Goal: Task Accomplishment & Management: Complete application form

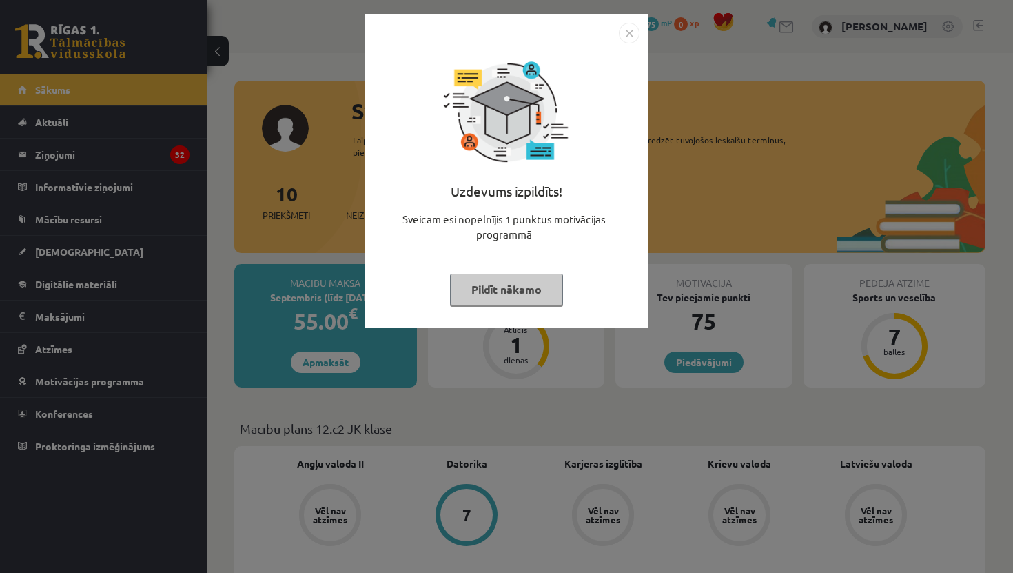
click at [633, 37] on img "Close" at bounding box center [629, 33] width 21 height 21
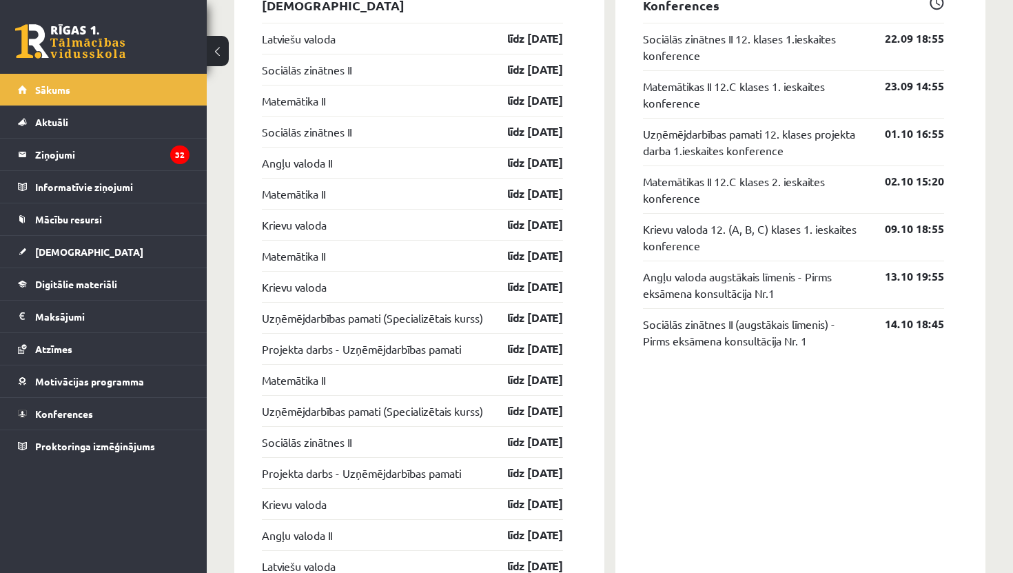
scroll to position [1105, 0]
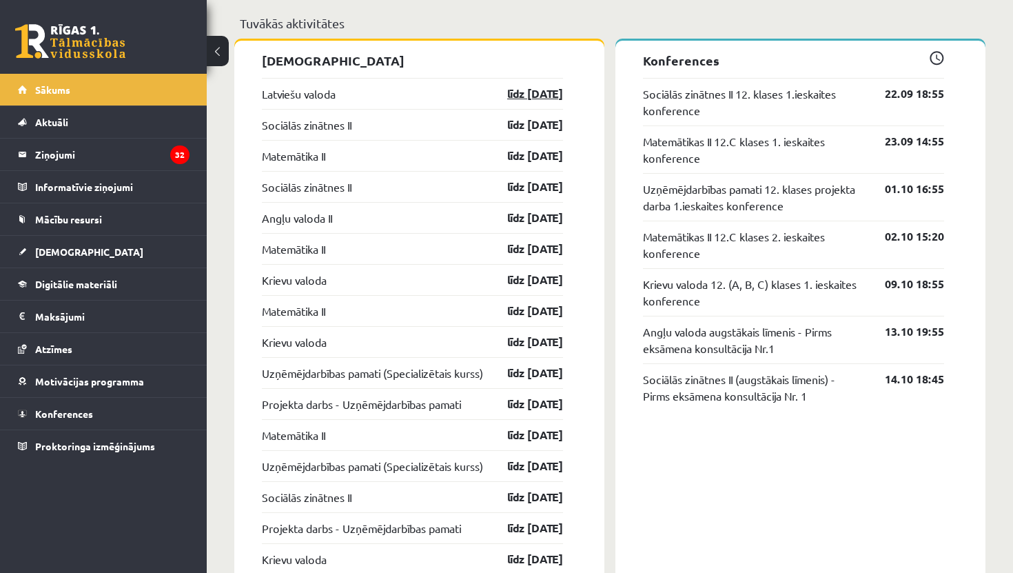
click at [516, 94] on link "līdz 15.09.25" at bounding box center [523, 93] width 80 height 17
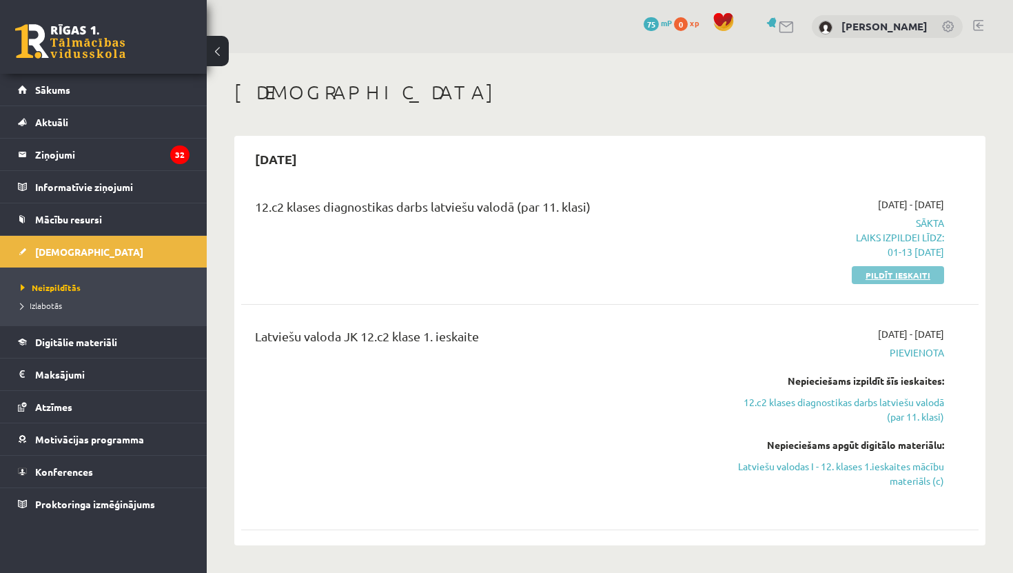
click at [895, 272] on link "Pildīt ieskaiti" at bounding box center [898, 275] width 92 height 18
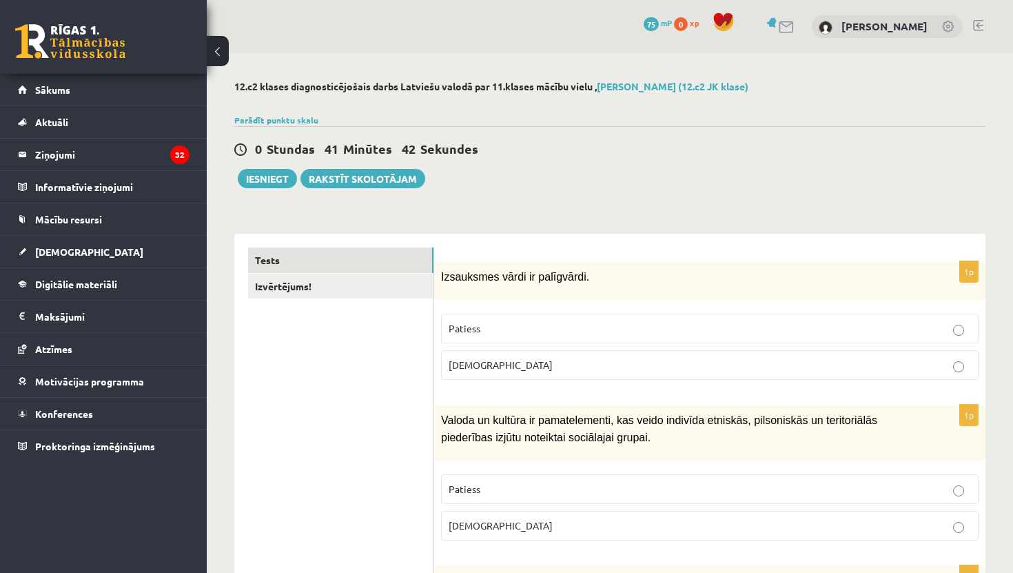
click at [521, 360] on p "Aplams" at bounding box center [710, 365] width 522 height 14
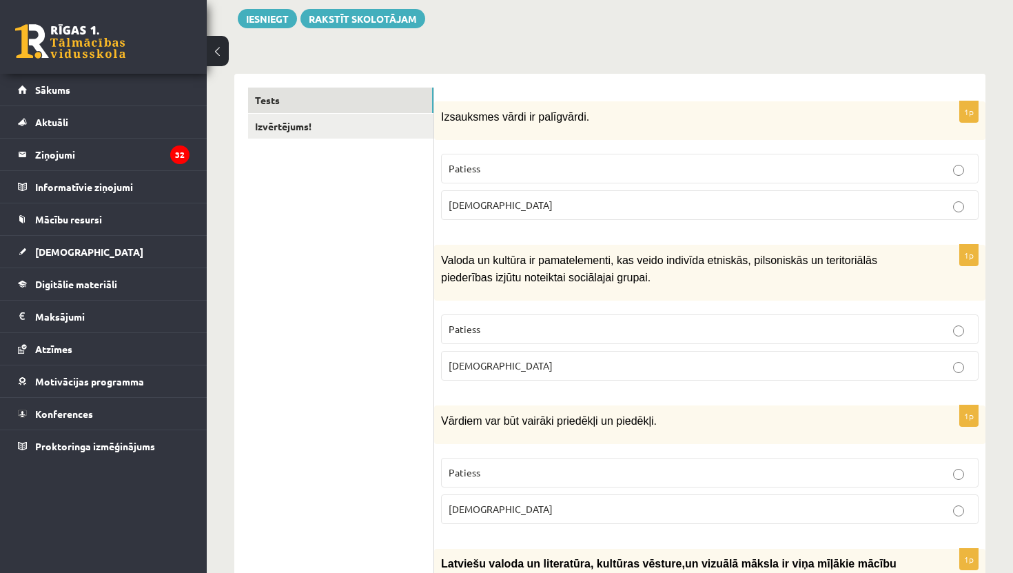
scroll to position [163, 0]
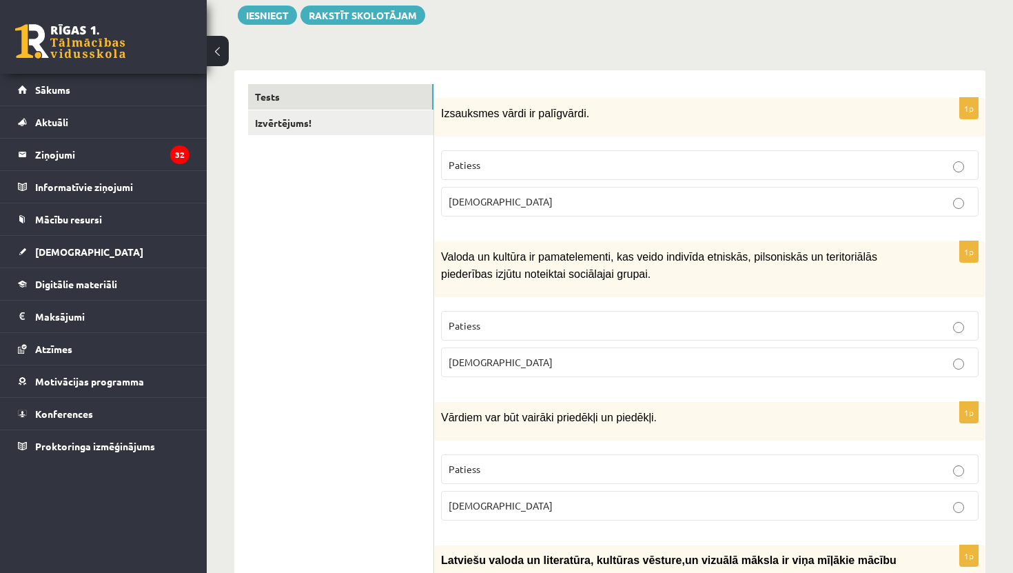
click at [544, 332] on label "Patiess" at bounding box center [709, 326] width 537 height 30
click at [513, 462] on p "Patiess" at bounding box center [710, 469] width 522 height 14
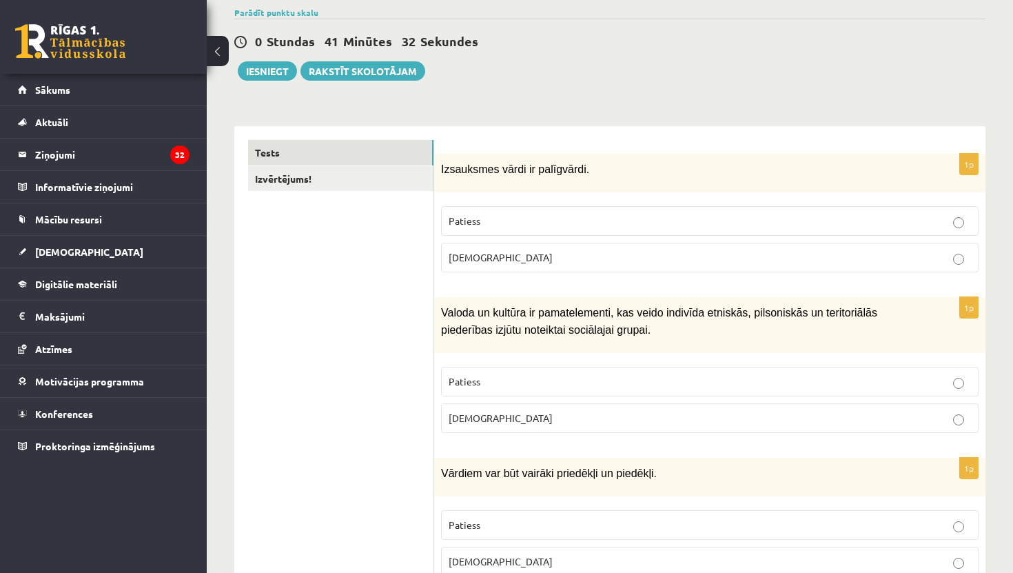
scroll to position [108, 0]
click at [340, 177] on link "Izvērtējums!" at bounding box center [340, 177] width 185 height 25
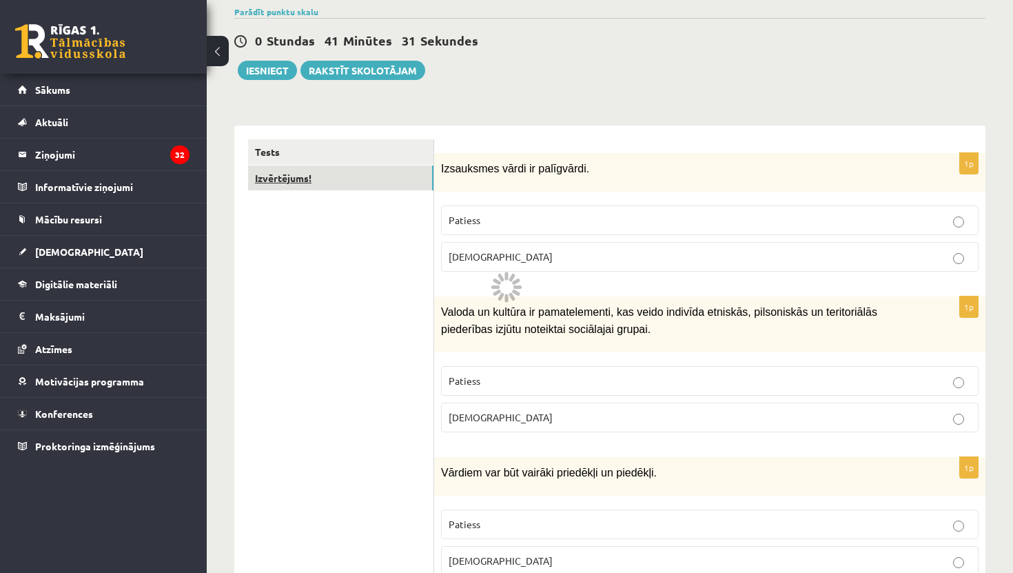
scroll to position [0, 0]
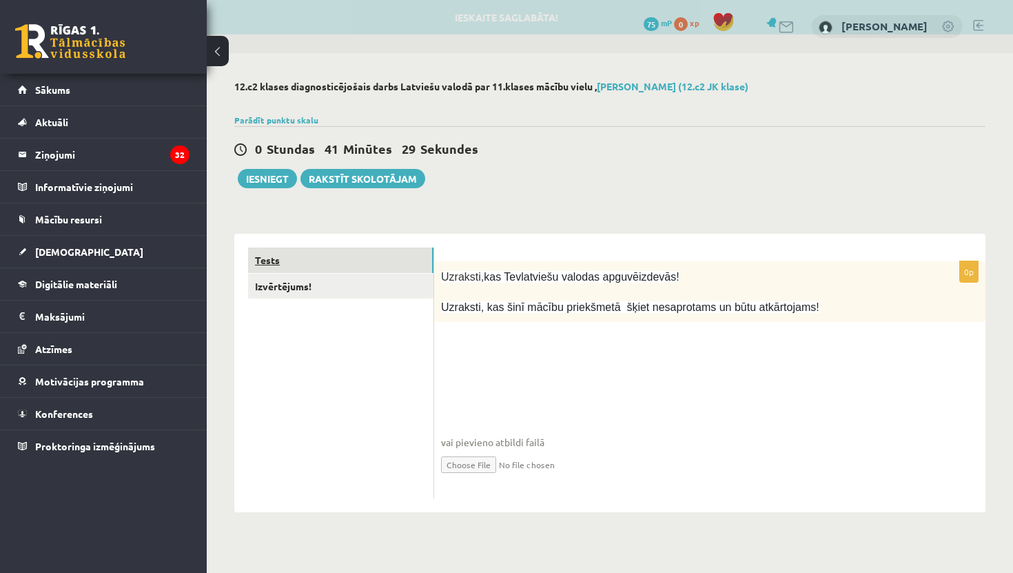
click at [350, 264] on link "Tests" at bounding box center [340, 259] width 185 height 25
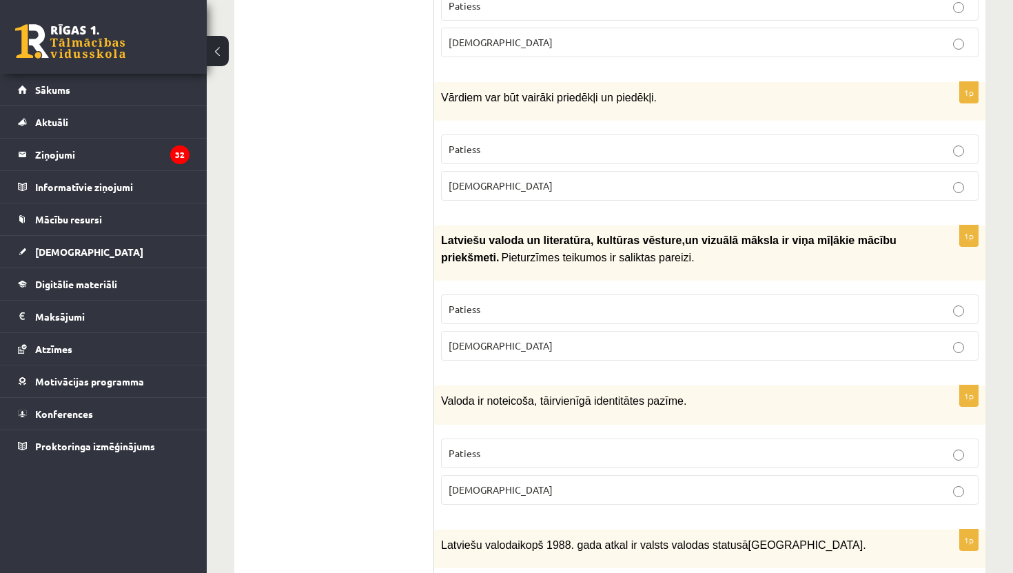
scroll to position [504, 0]
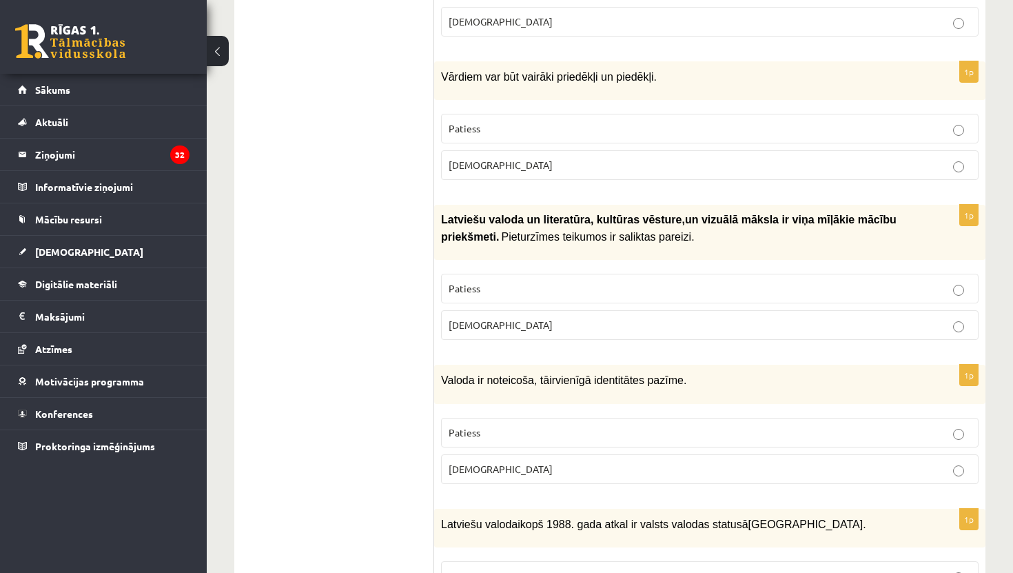
click at [521, 318] on p "Aplams" at bounding box center [710, 325] width 522 height 14
click at [492, 464] on p "Aplams" at bounding box center [710, 469] width 522 height 14
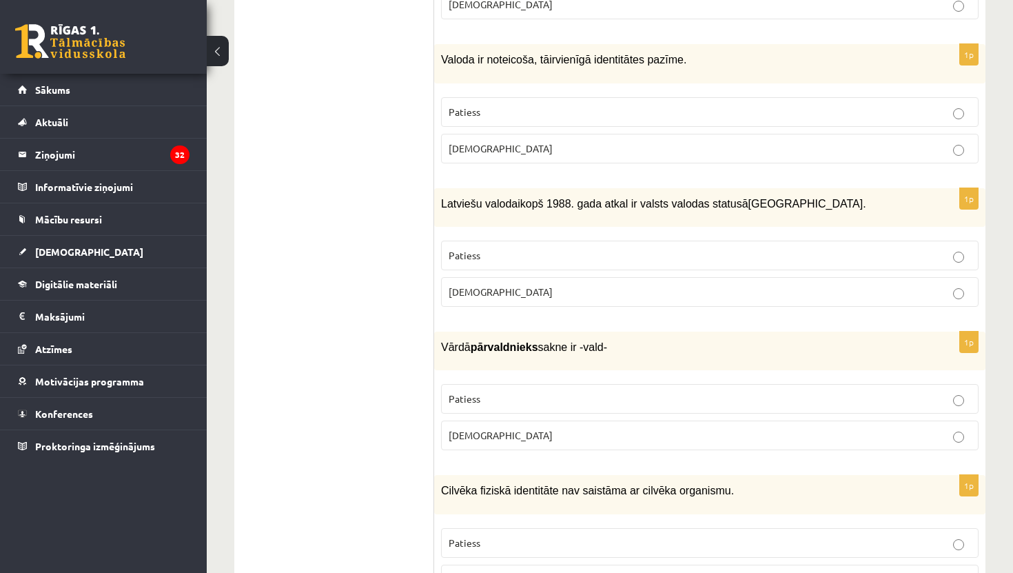
scroll to position [850, 0]
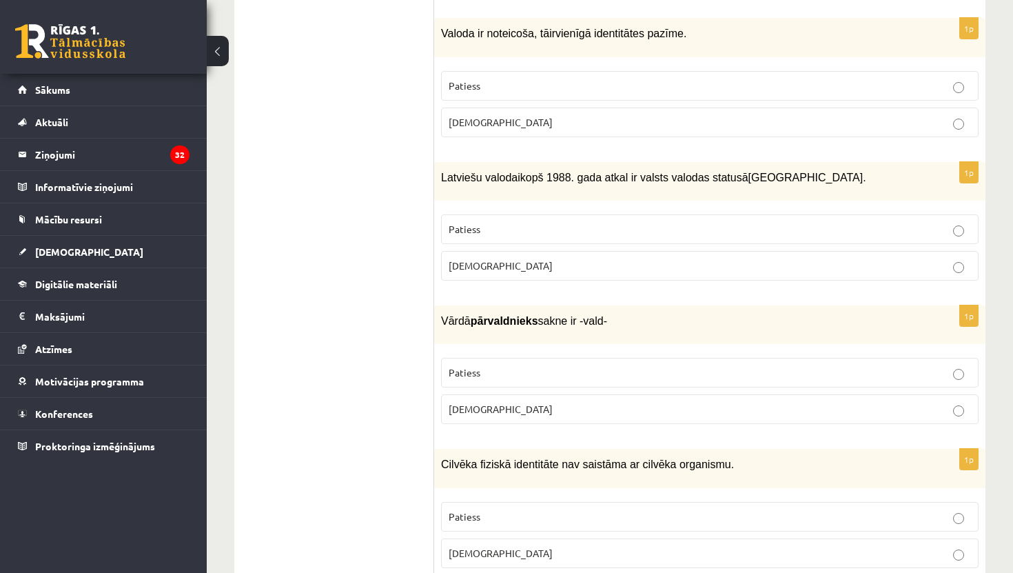
click at [604, 222] on p "Patiess" at bounding box center [710, 229] width 522 height 14
click at [531, 370] on p "Patiess" at bounding box center [710, 372] width 522 height 14
click at [502, 547] on p "Aplams" at bounding box center [710, 553] width 522 height 14
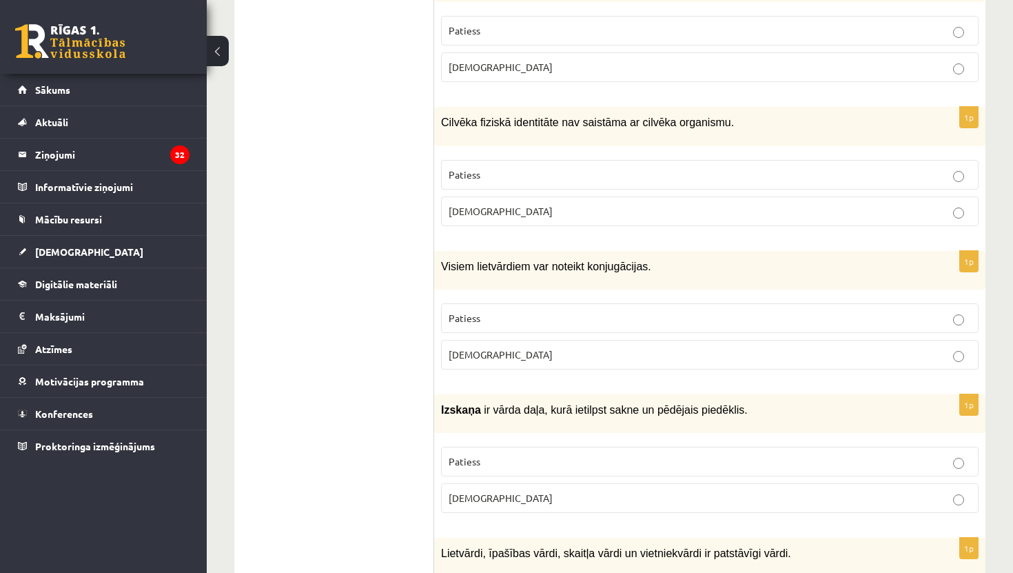
scroll to position [1201, 0]
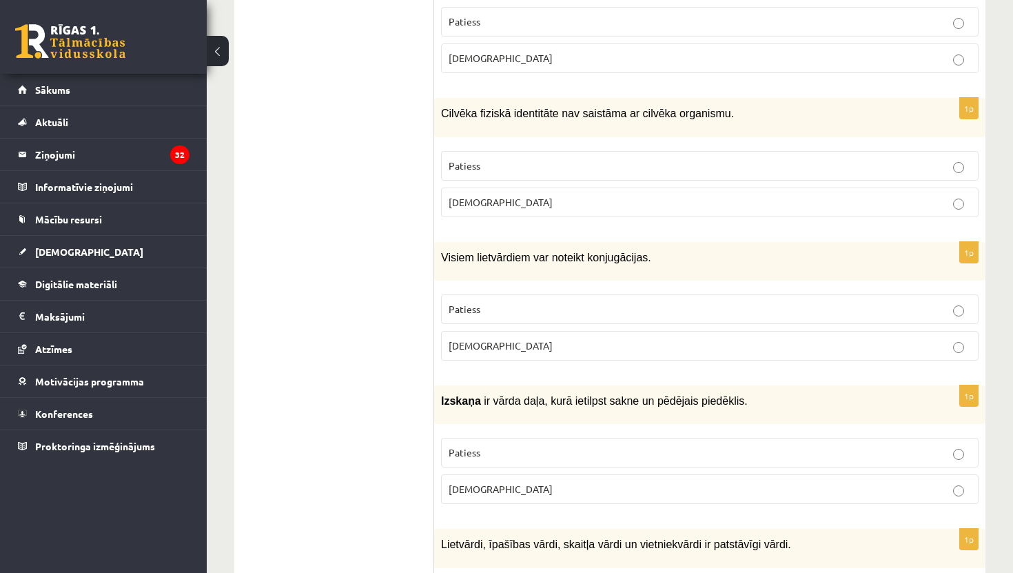
click at [584, 338] on p "Aplams" at bounding box center [710, 345] width 522 height 14
click at [521, 491] on label "Aplams" at bounding box center [709, 489] width 537 height 30
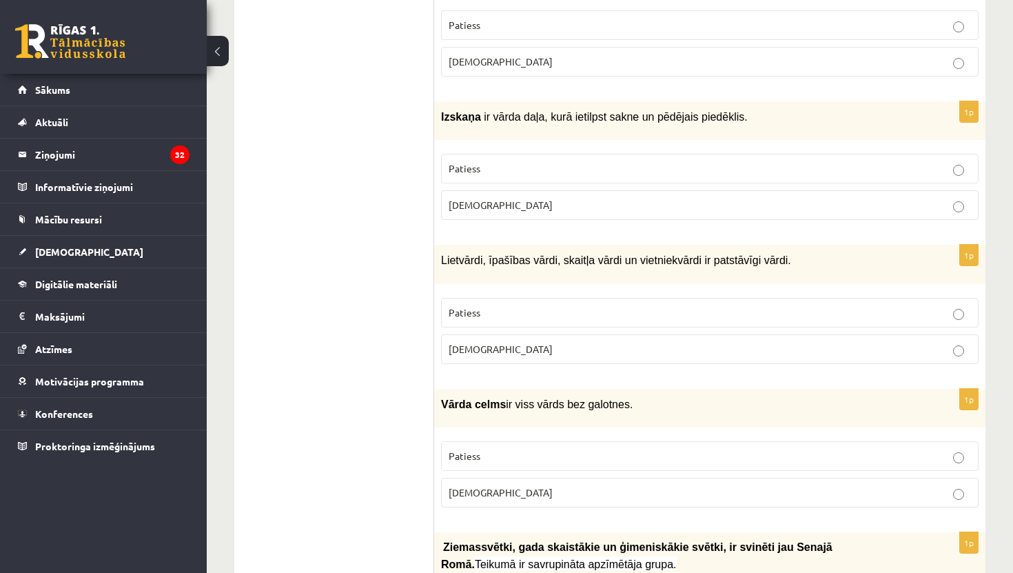
scroll to position [1486, 0]
click at [575, 309] on label "Patiess" at bounding box center [709, 312] width 537 height 30
click at [548, 448] on p "Patiess" at bounding box center [710, 455] width 522 height 14
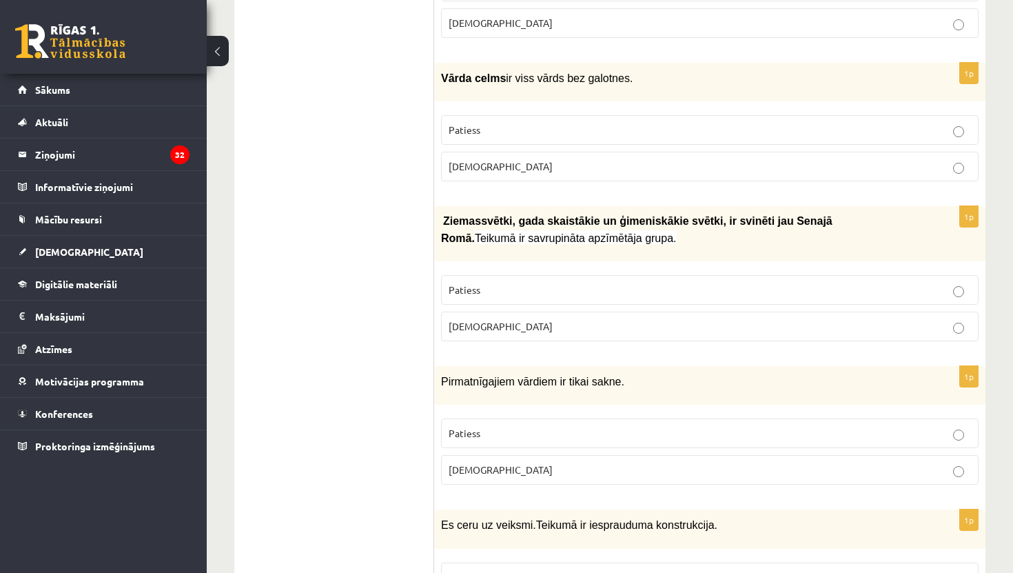
scroll to position [1837, 0]
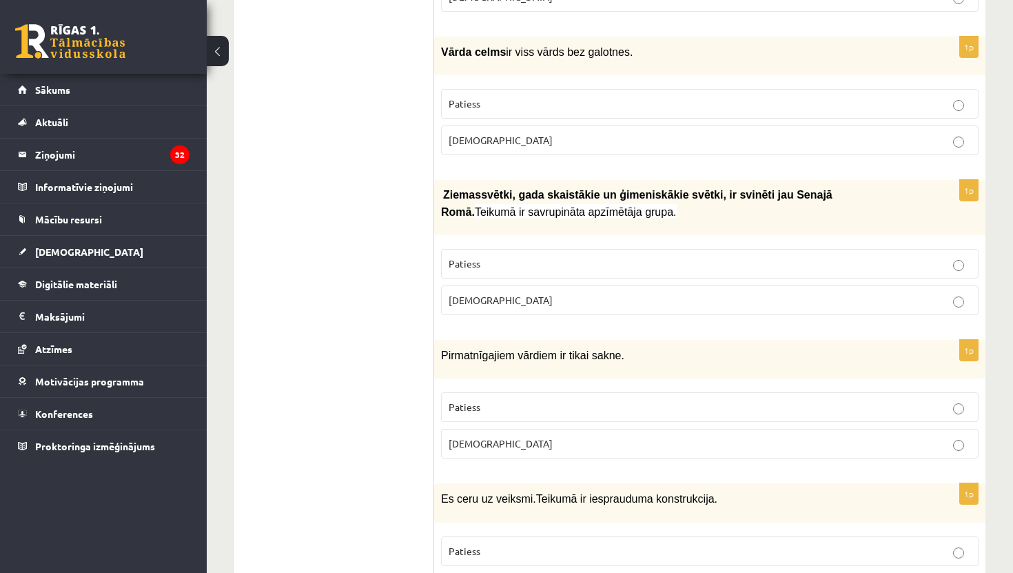
click at [550, 400] on p "Patiess" at bounding box center [710, 407] width 522 height 14
click at [648, 256] on p "Patiess" at bounding box center [710, 263] width 522 height 14
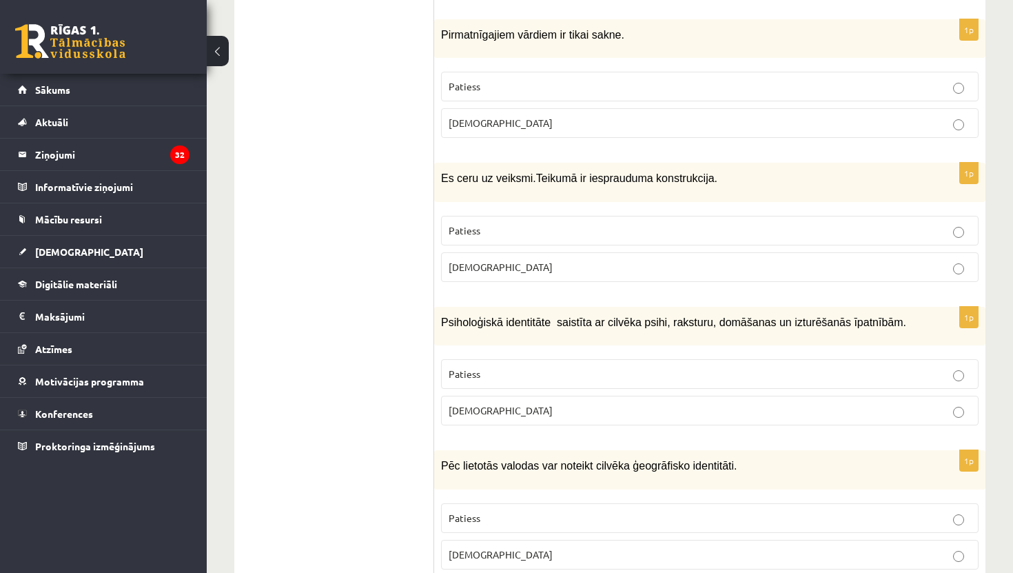
scroll to position [2167, 0]
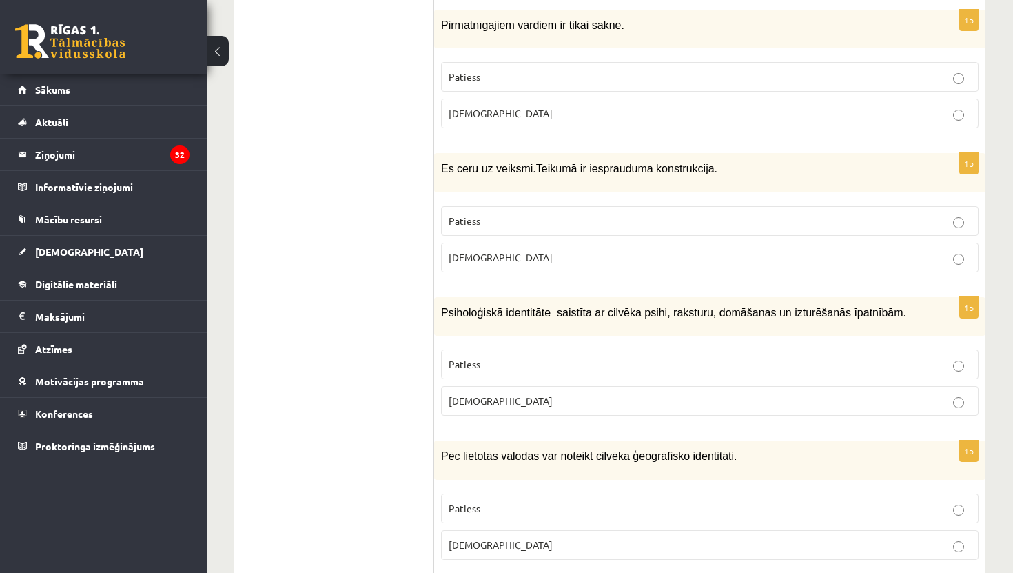
click at [639, 251] on label "Aplams" at bounding box center [709, 258] width 537 height 30
click at [611, 365] on p "Patiess" at bounding box center [710, 364] width 522 height 14
click at [594, 349] on label "Patiess" at bounding box center [709, 364] width 537 height 30
click at [604, 510] on p "Patiess" at bounding box center [710, 508] width 522 height 14
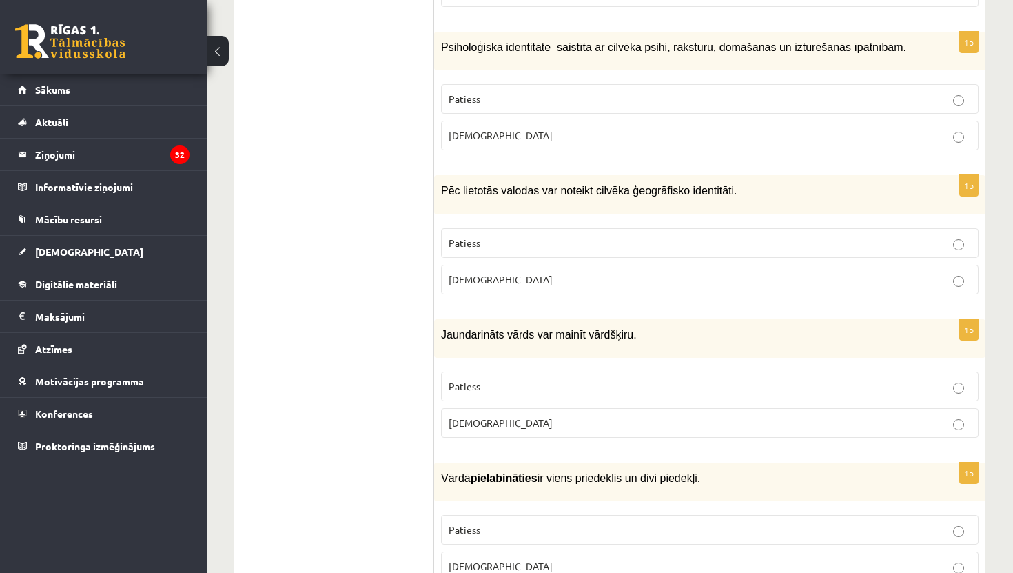
scroll to position [2450, 0]
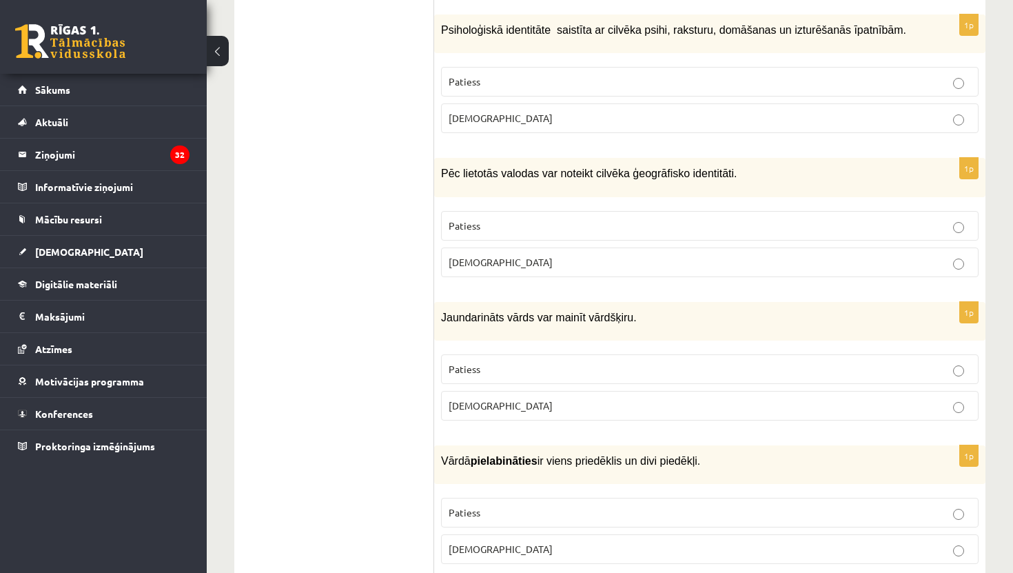
click at [659, 363] on p "Patiess" at bounding box center [710, 369] width 522 height 14
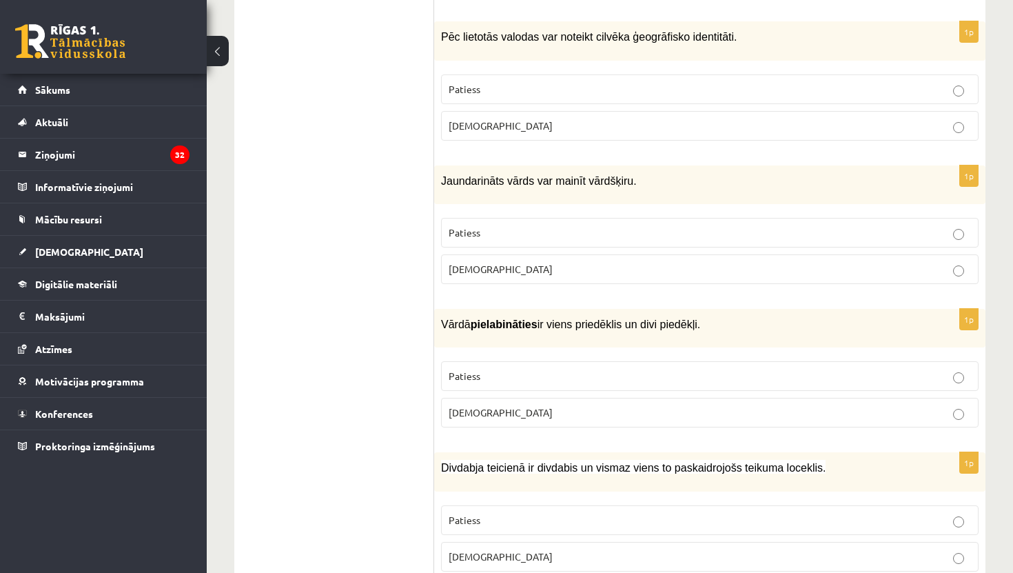
scroll to position [2587, 0]
click at [635, 375] on p "Patiess" at bounding box center [710, 375] width 522 height 14
click at [614, 497] on fieldset "Patiess Aplams" at bounding box center [709, 535] width 537 height 77
click at [621, 512] on p "Patiess" at bounding box center [710, 519] width 522 height 14
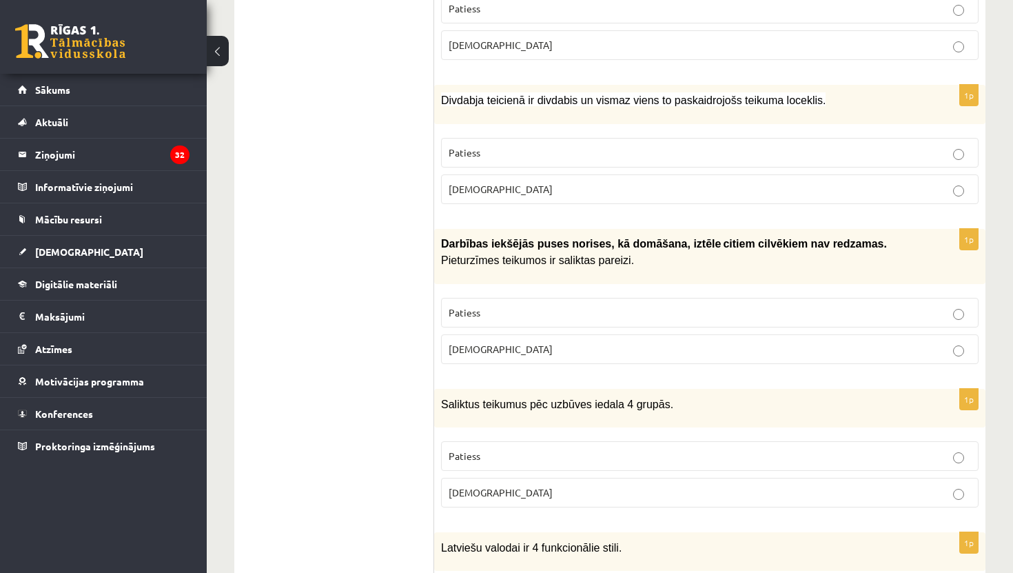
scroll to position [2969, 0]
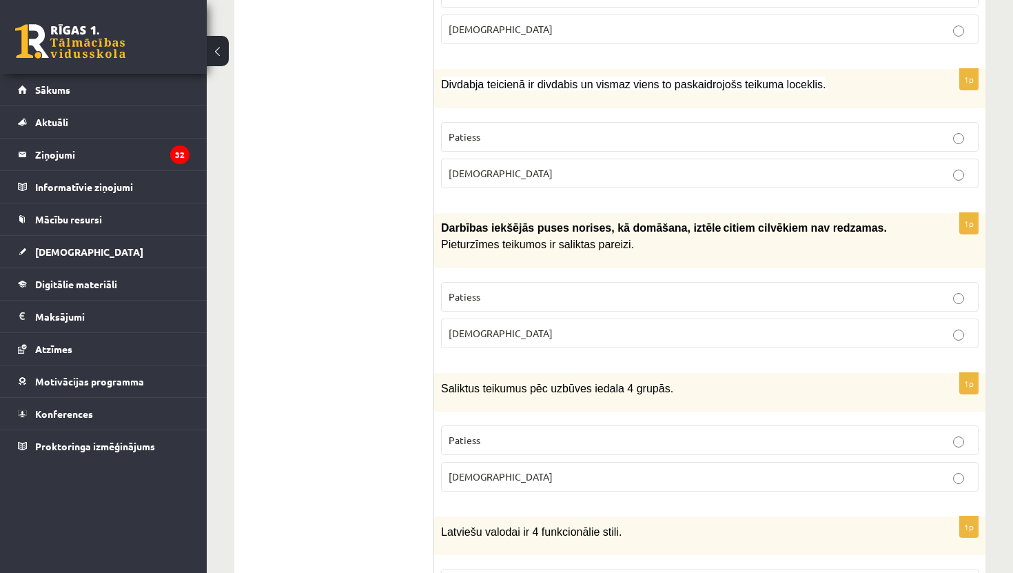
click at [659, 318] on label "Aplams" at bounding box center [709, 333] width 537 height 30
click at [626, 433] on p "Patiess" at bounding box center [710, 440] width 522 height 14
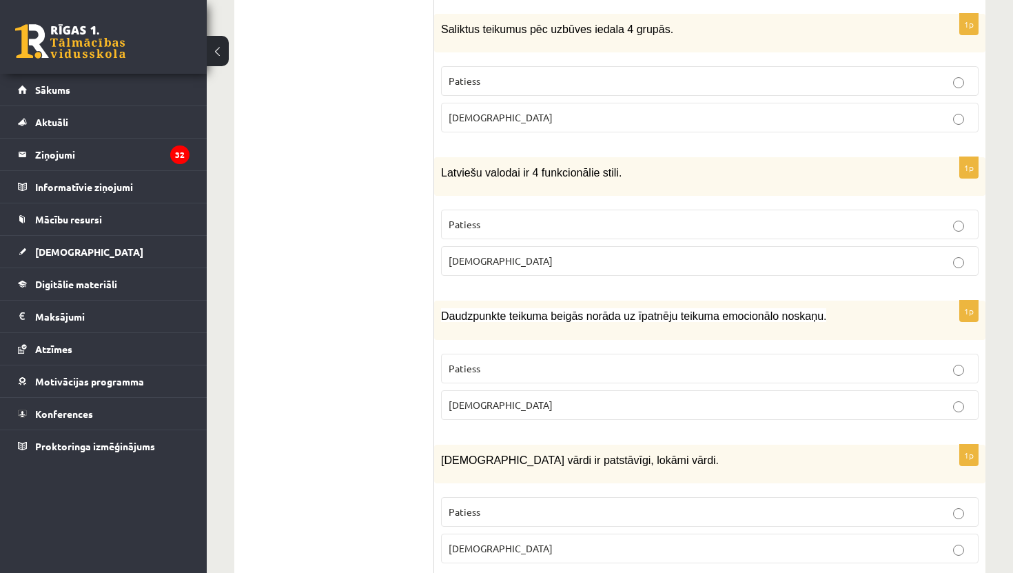
scroll to position [3331, 0]
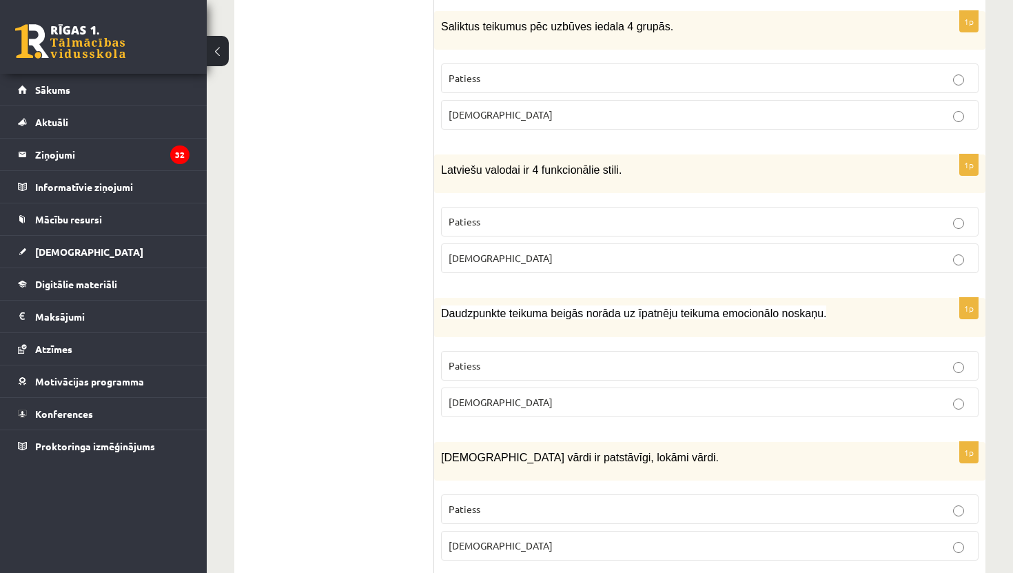
click at [684, 260] on label "Aplams" at bounding box center [709, 258] width 537 height 30
click at [636, 344] on fieldset "Patiess Aplams" at bounding box center [709, 382] width 537 height 77
click at [642, 358] on p "Patiess" at bounding box center [710, 365] width 522 height 14
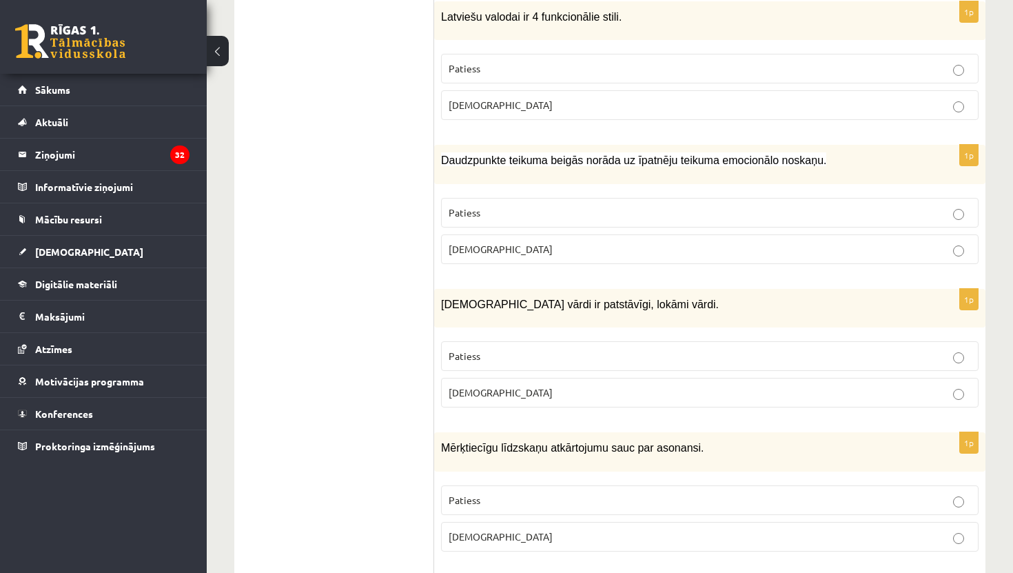
scroll to position [3489, 0]
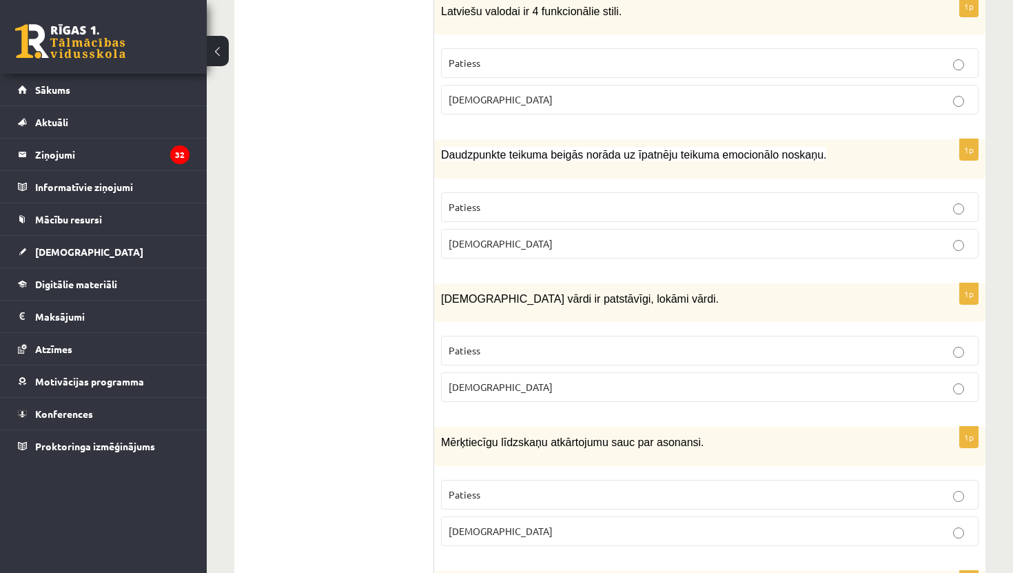
click at [611, 372] on label "Aplams" at bounding box center [709, 387] width 537 height 30
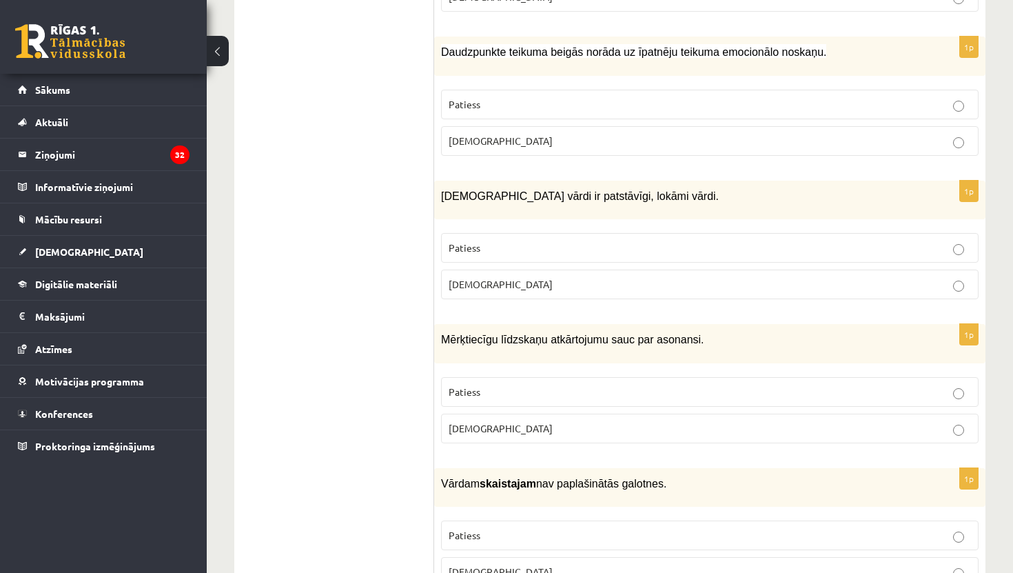
scroll to position [3595, 0]
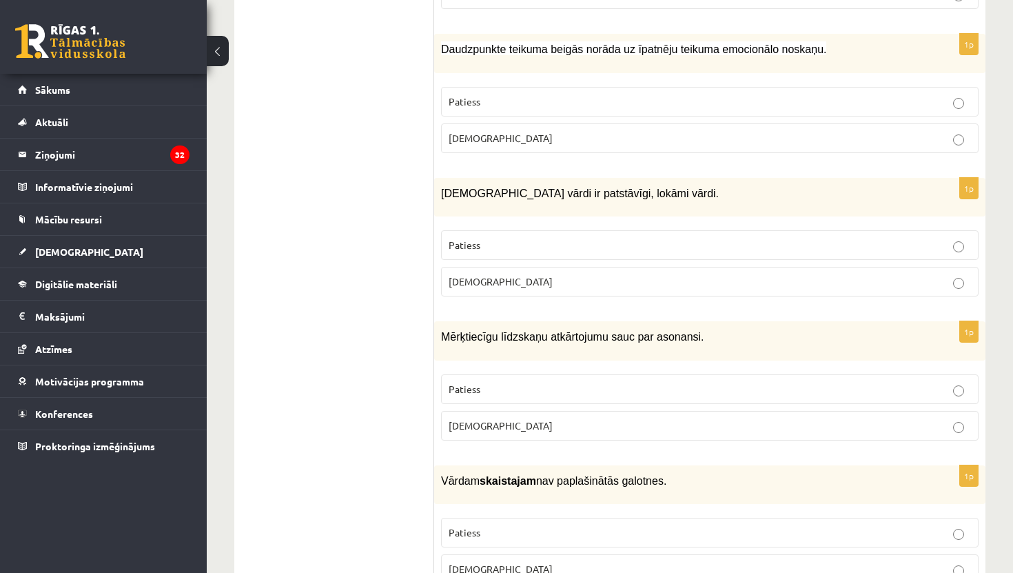
click at [593, 419] on p "Aplams" at bounding box center [710, 425] width 522 height 14
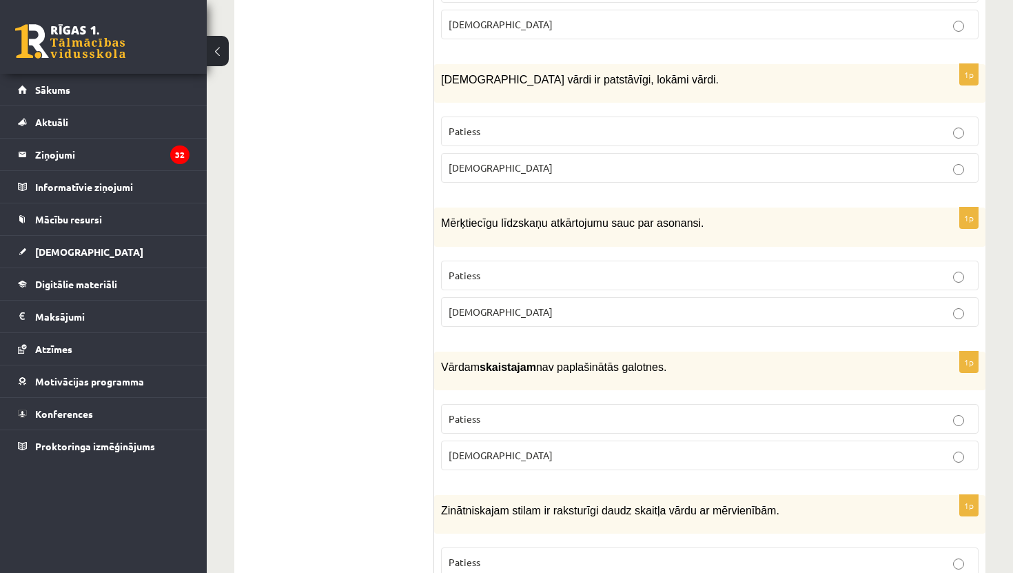
scroll to position [3710, 0]
click at [612, 410] on p "Patiess" at bounding box center [710, 417] width 522 height 14
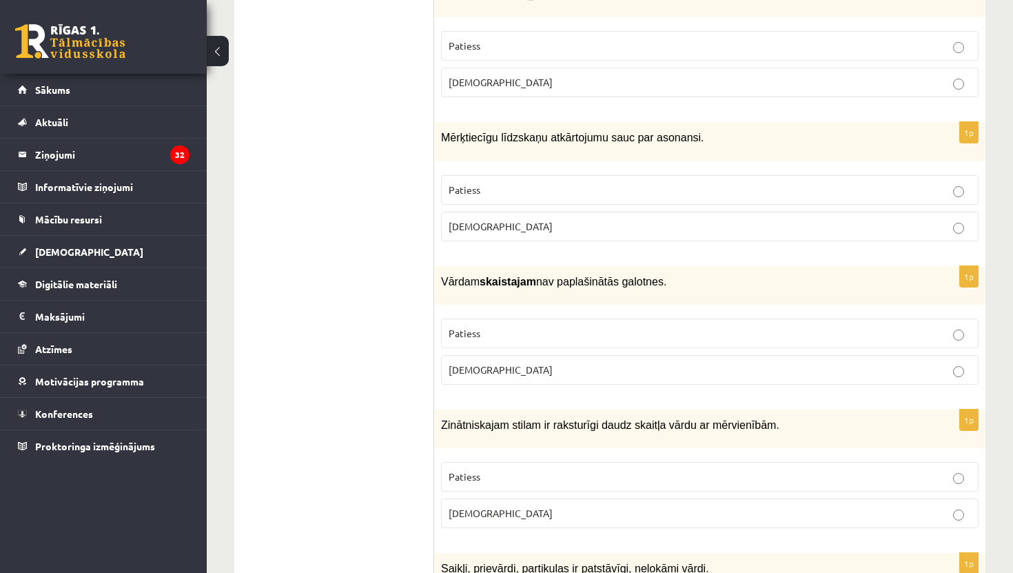
scroll to position [3829, 0]
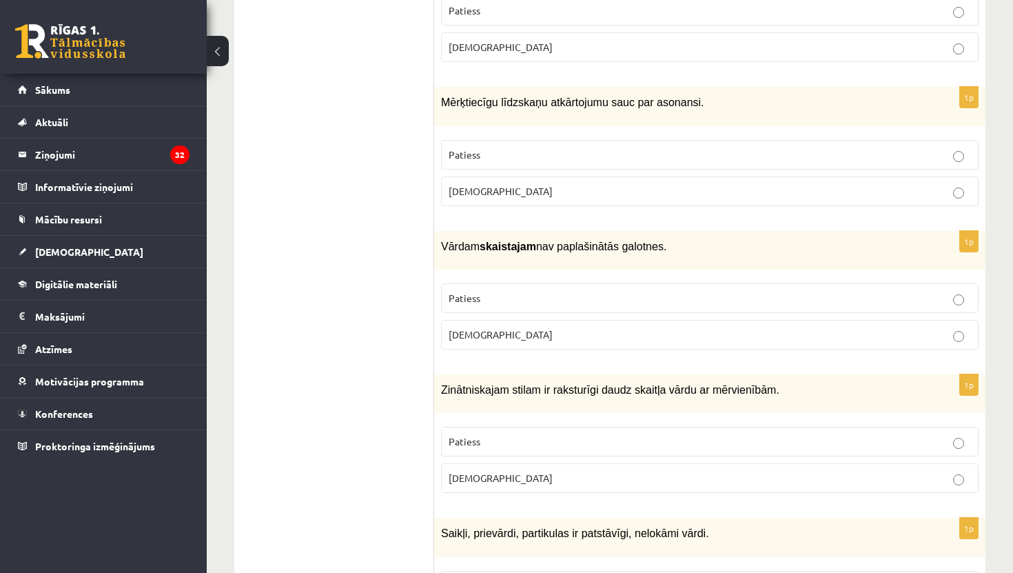
click at [604, 420] on fieldset "Patiess Aplams" at bounding box center [709, 458] width 537 height 77
click at [605, 434] on p "Patiess" at bounding box center [710, 441] width 522 height 14
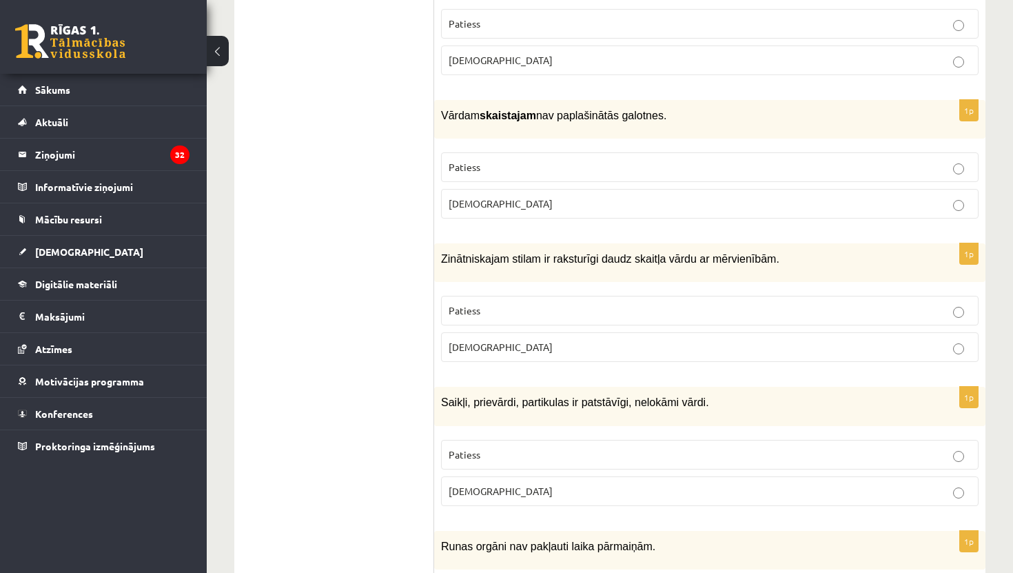
scroll to position [3962, 0]
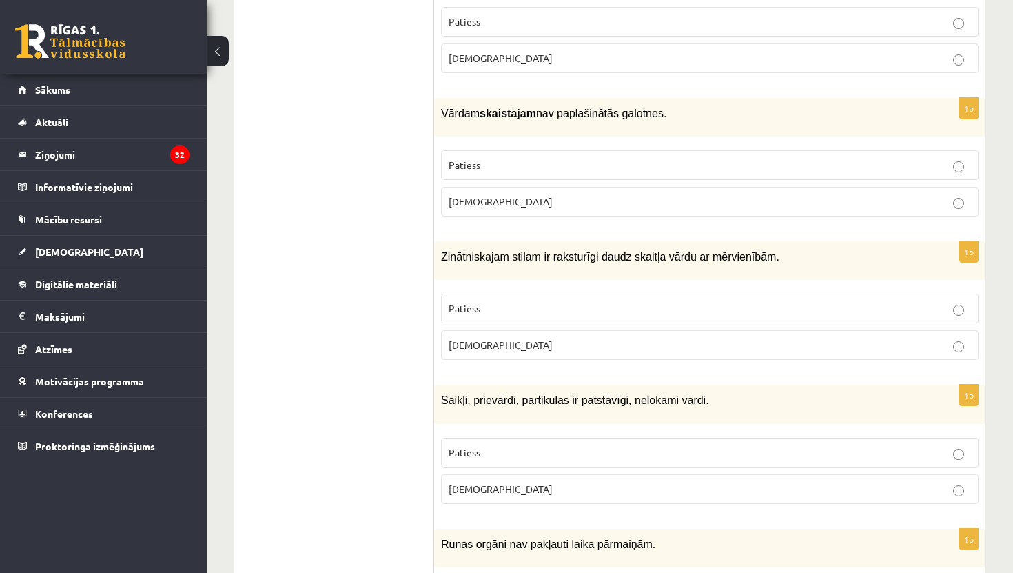
click at [597, 482] on p "Aplams" at bounding box center [710, 489] width 522 height 14
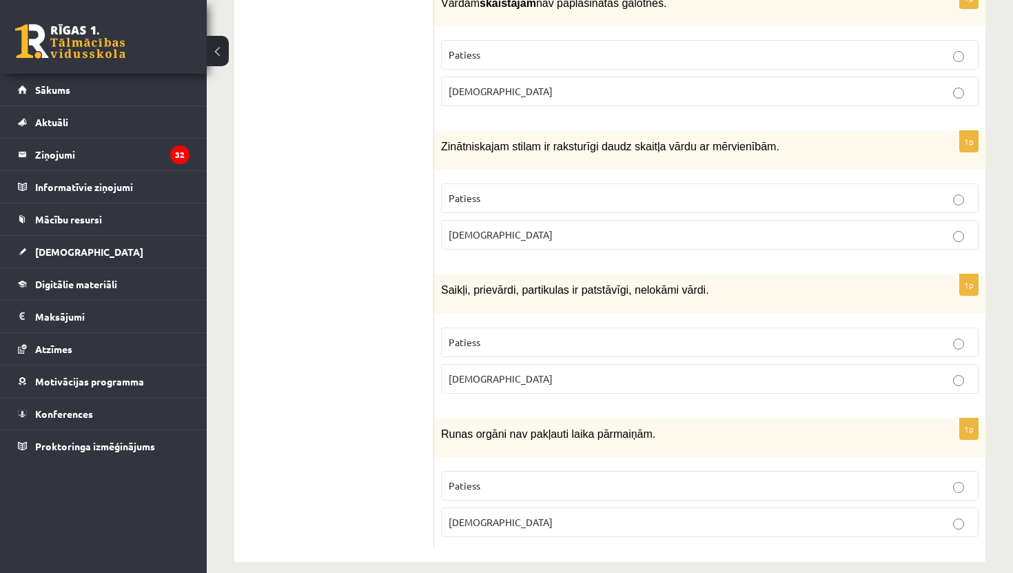
click at [591, 515] on p "Aplams" at bounding box center [710, 522] width 522 height 14
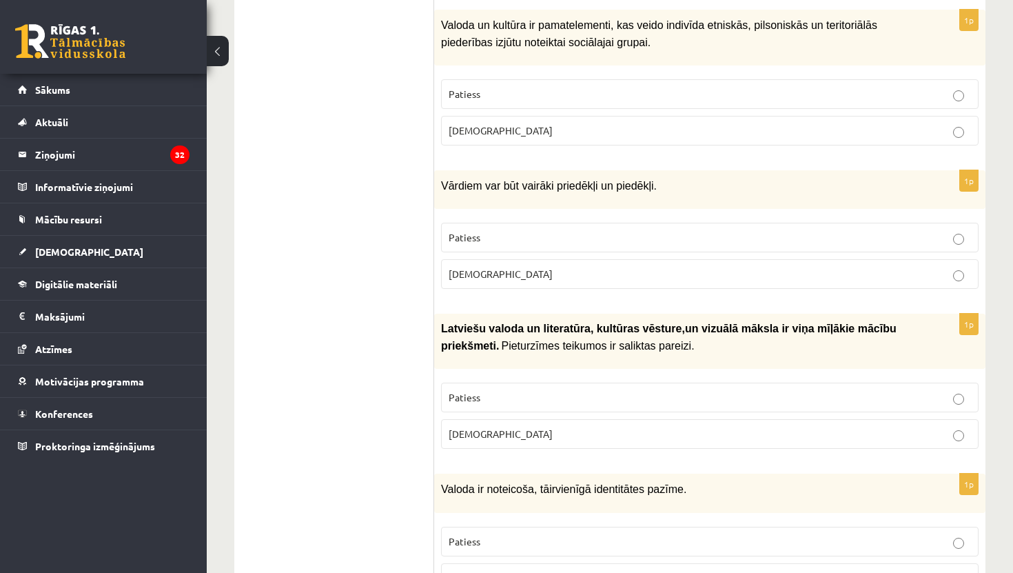
scroll to position [0, 0]
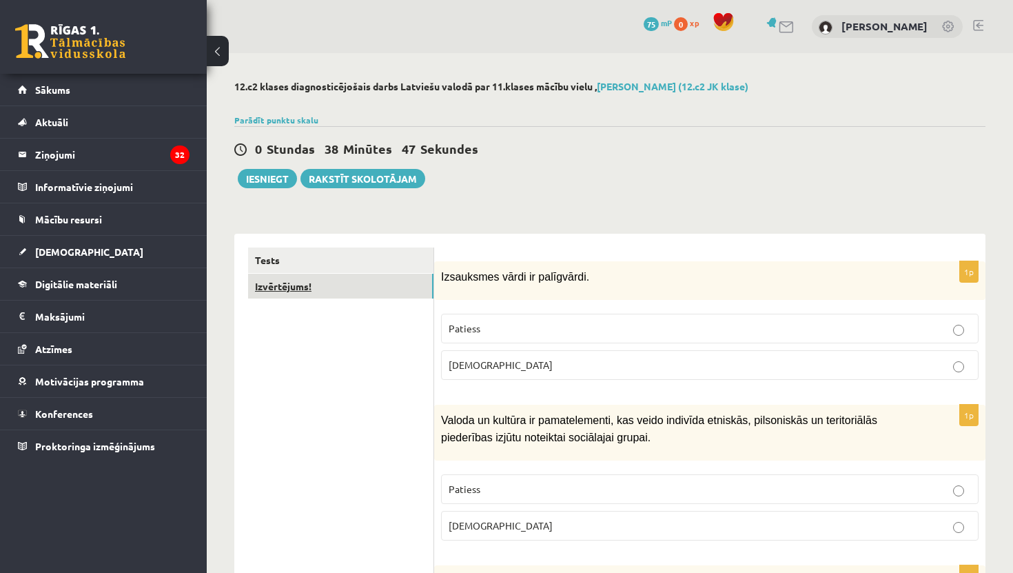
click at [312, 280] on link "Izvērtējums!" at bounding box center [340, 286] width 185 height 25
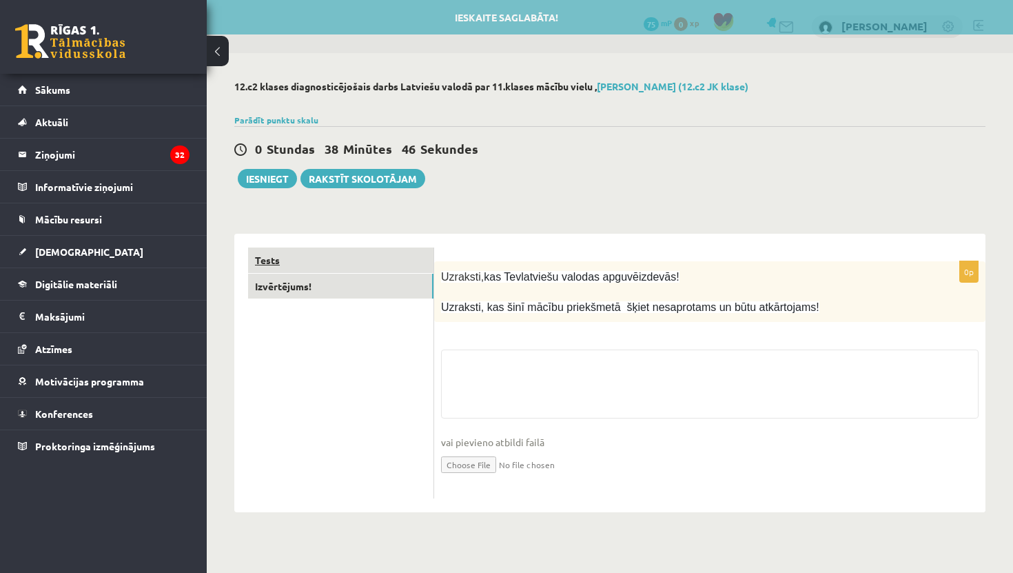
click at [322, 267] on link "Tests" at bounding box center [340, 259] width 185 height 25
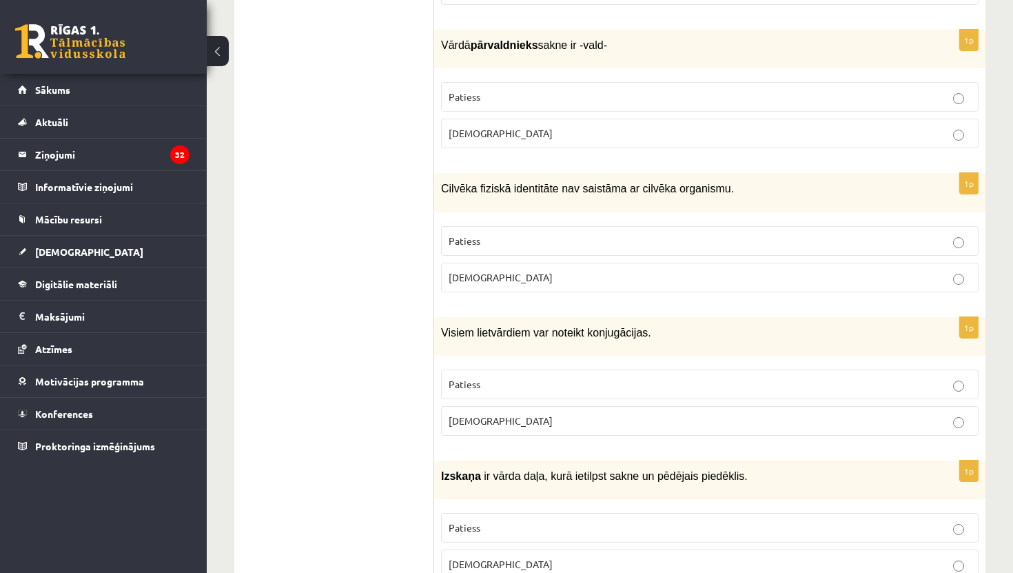
scroll to position [1125, 0]
click at [622, 370] on label "Patiess" at bounding box center [709, 385] width 537 height 30
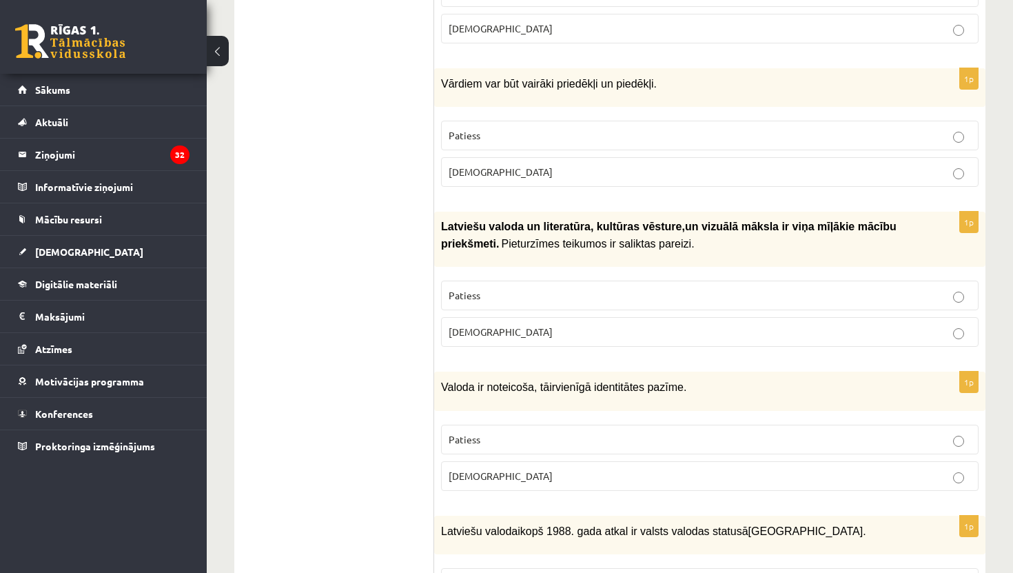
scroll to position [0, 0]
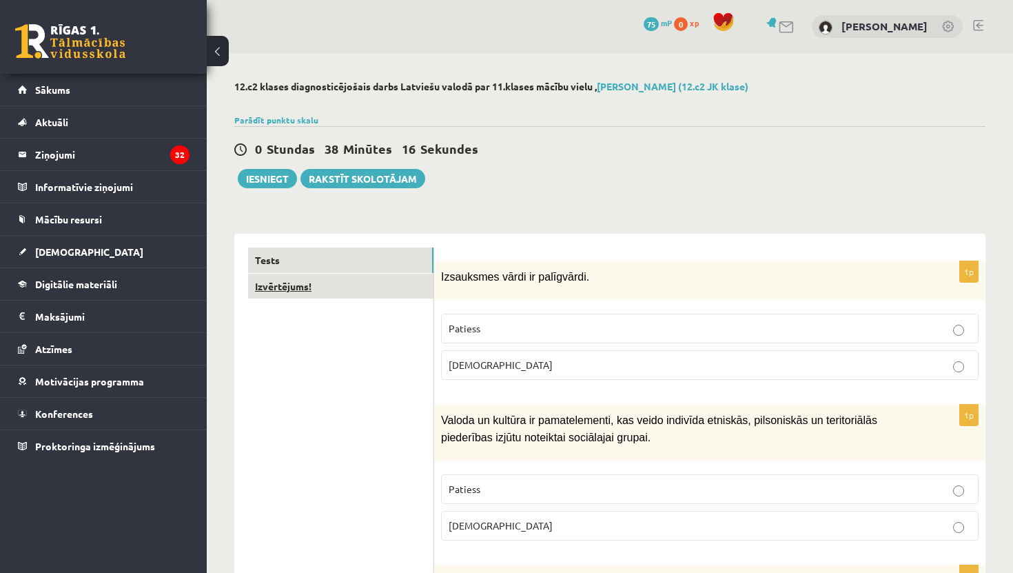
click at [315, 278] on link "Izvērtējums!" at bounding box center [340, 286] width 185 height 25
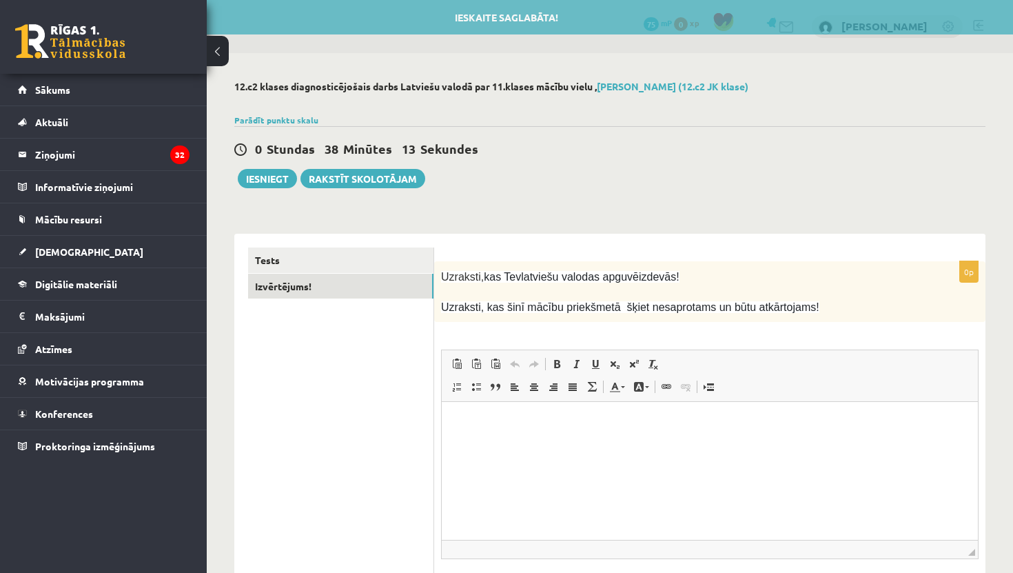
click at [474, 425] on p "Editor, wiswyg-editor-user-answer-47024719648020" at bounding box center [709, 422] width 509 height 14
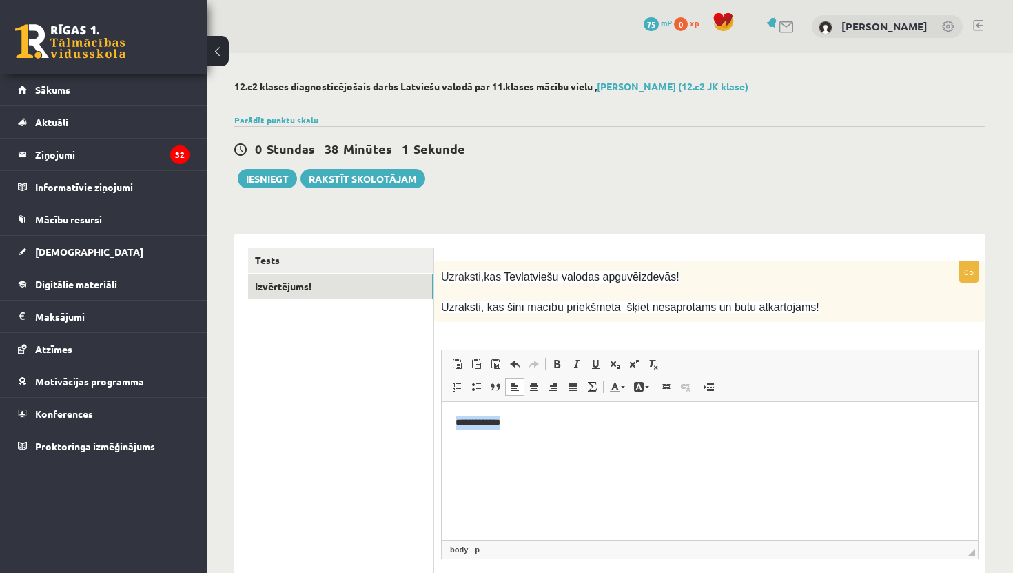
drag, startPoint x: 524, startPoint y: 426, endPoint x: 431, endPoint y: 426, distance: 92.3
click at [442, 426] on html "**********" at bounding box center [710, 423] width 536 height 42
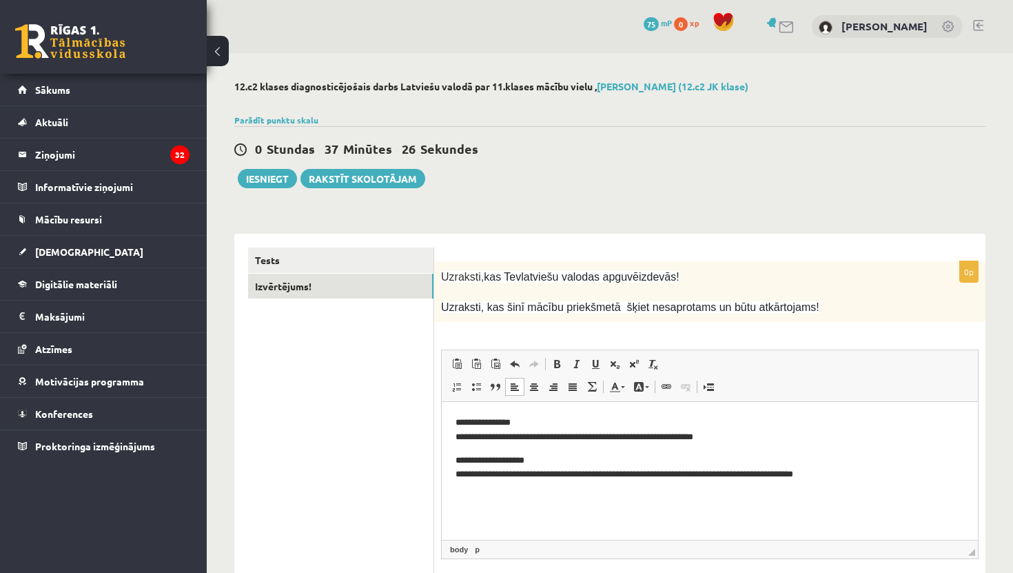
click at [496, 495] on html "**********" at bounding box center [710, 449] width 536 height 94
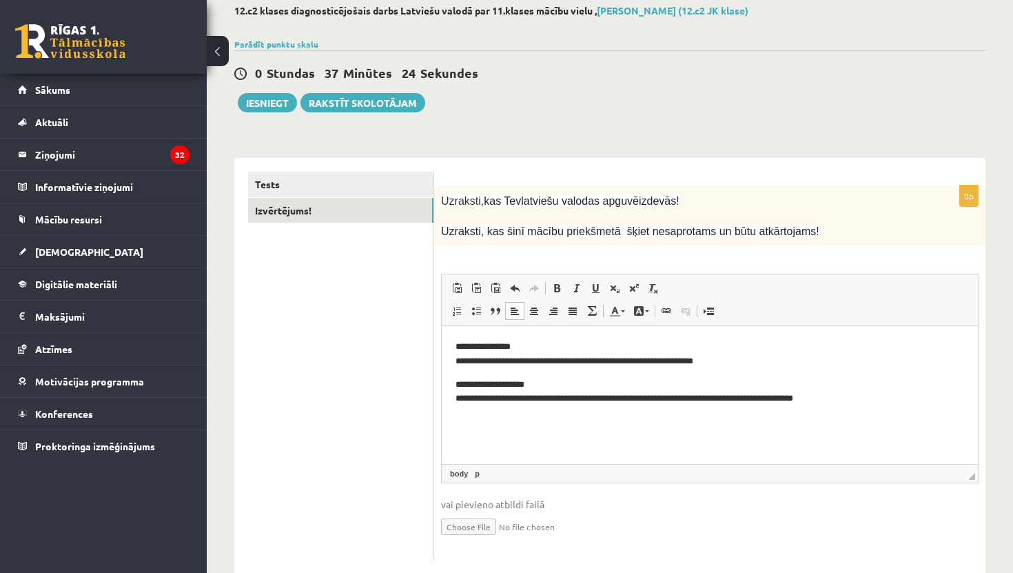
scroll to position [85, 0]
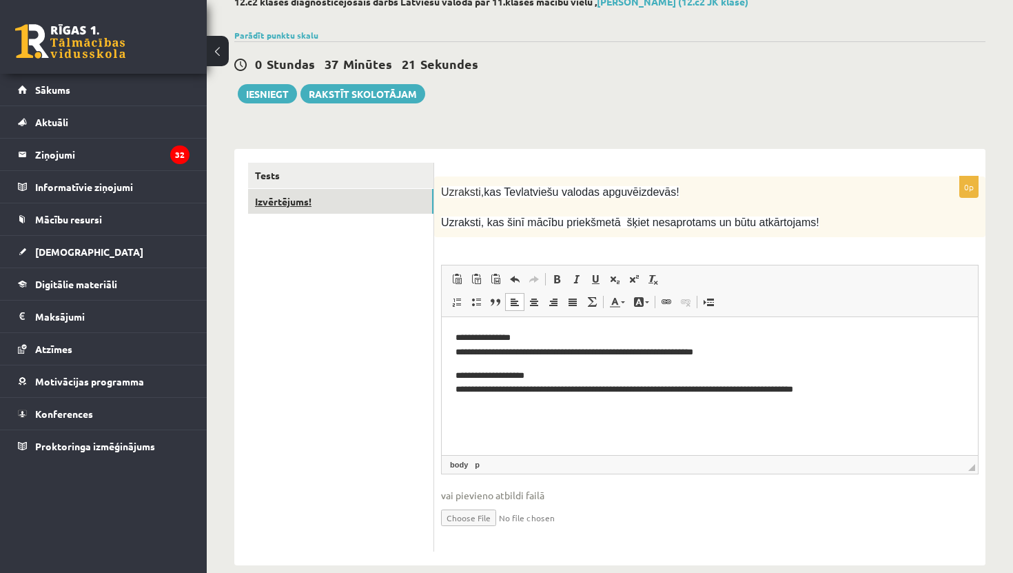
click at [360, 192] on link "Izvērtējums!" at bounding box center [340, 201] width 185 height 25
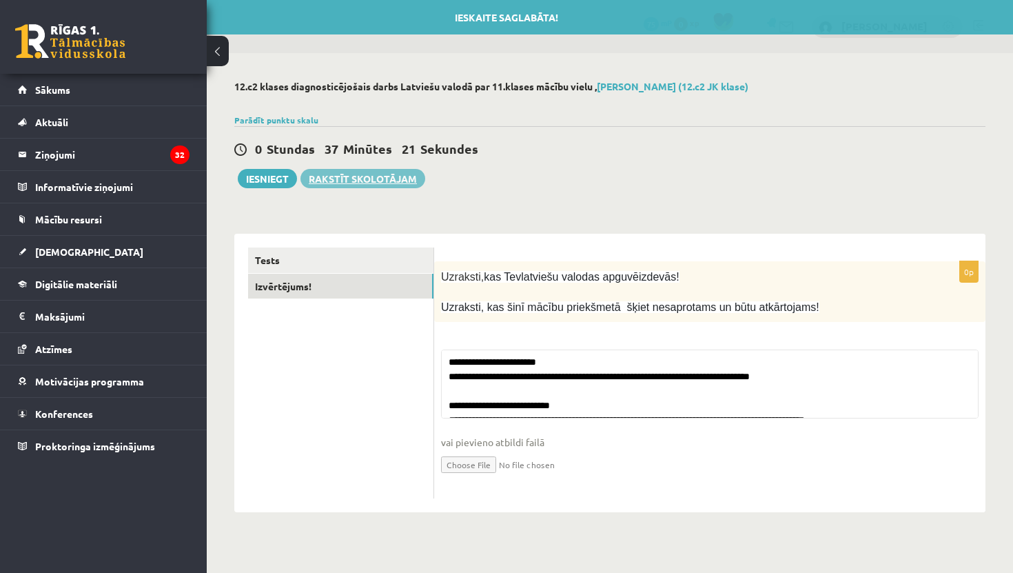
scroll to position [0, 0]
click at [374, 175] on link "Rakstīt skolotājam" at bounding box center [362, 178] width 125 height 19
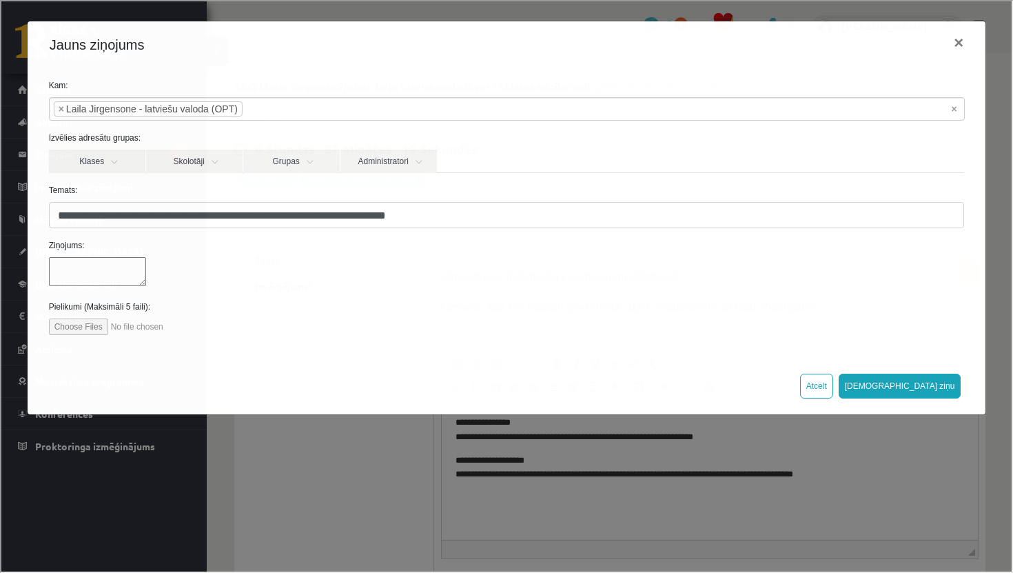
click at [382, 264] on div at bounding box center [505, 272] width 936 height 32
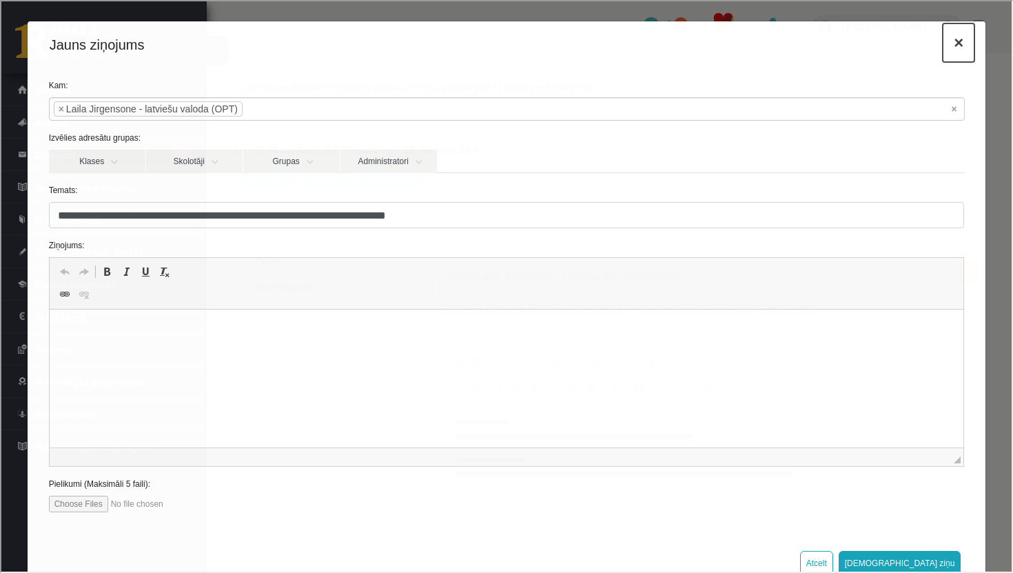
click at [967, 43] on button "×" at bounding box center [957, 41] width 32 height 39
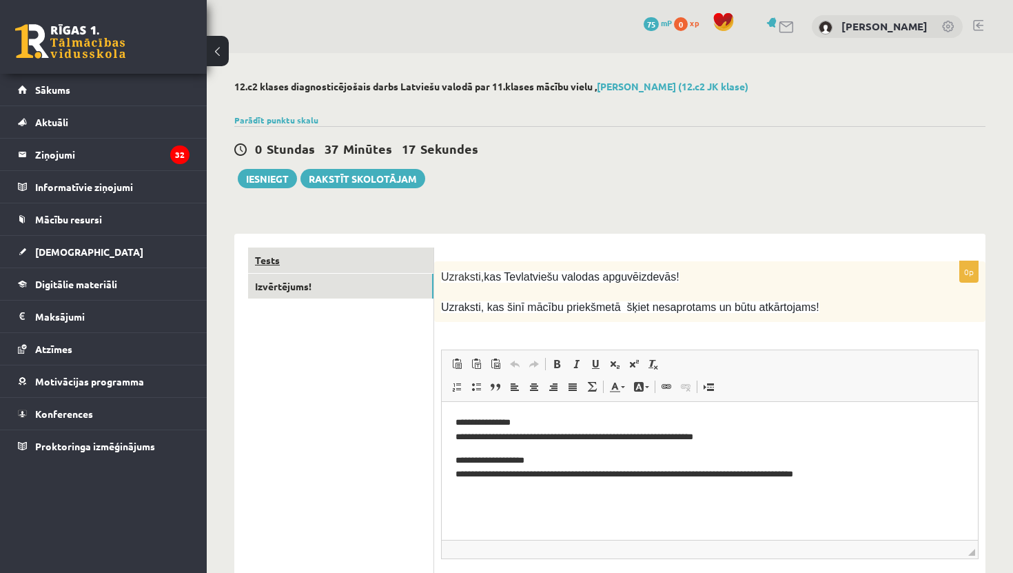
click at [325, 272] on link "Tests" at bounding box center [340, 259] width 185 height 25
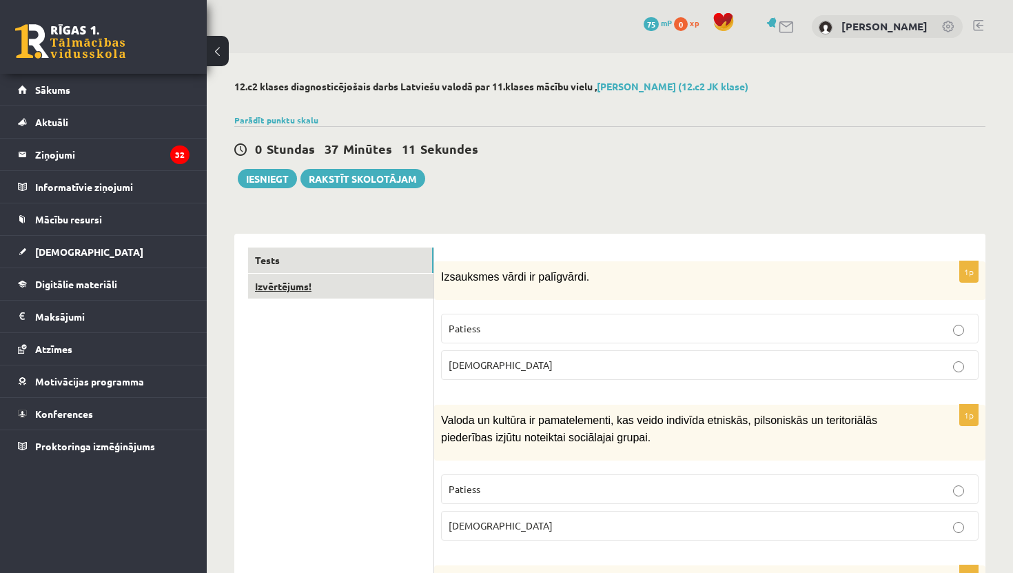
click at [338, 283] on link "Izvērtējums!" at bounding box center [340, 286] width 185 height 25
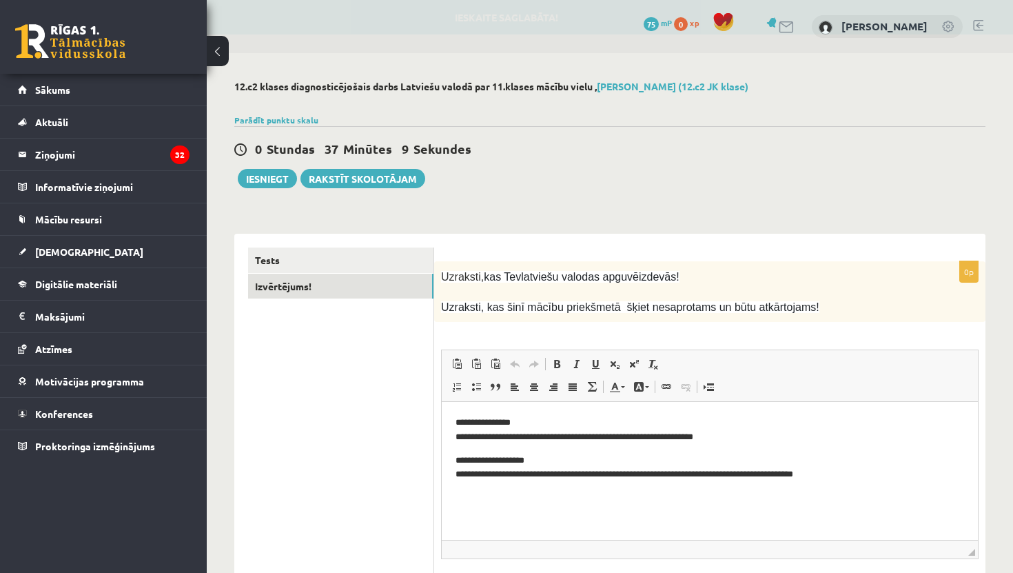
scroll to position [104, 0]
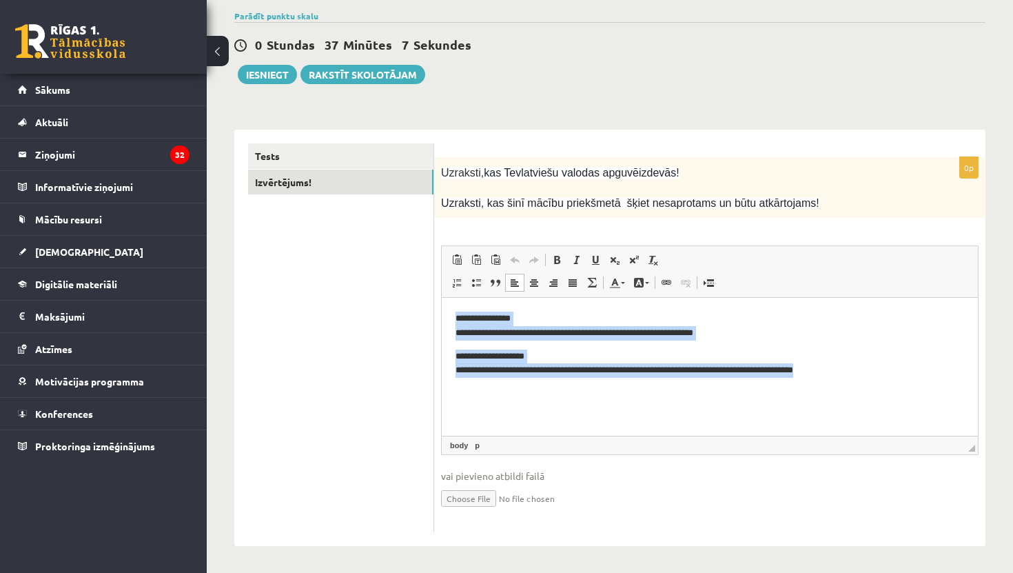
drag, startPoint x: 858, startPoint y: 376, endPoint x: 442, endPoint y: 307, distance: 421.2
click at [442, 307] on html "**********" at bounding box center [710, 345] width 536 height 94
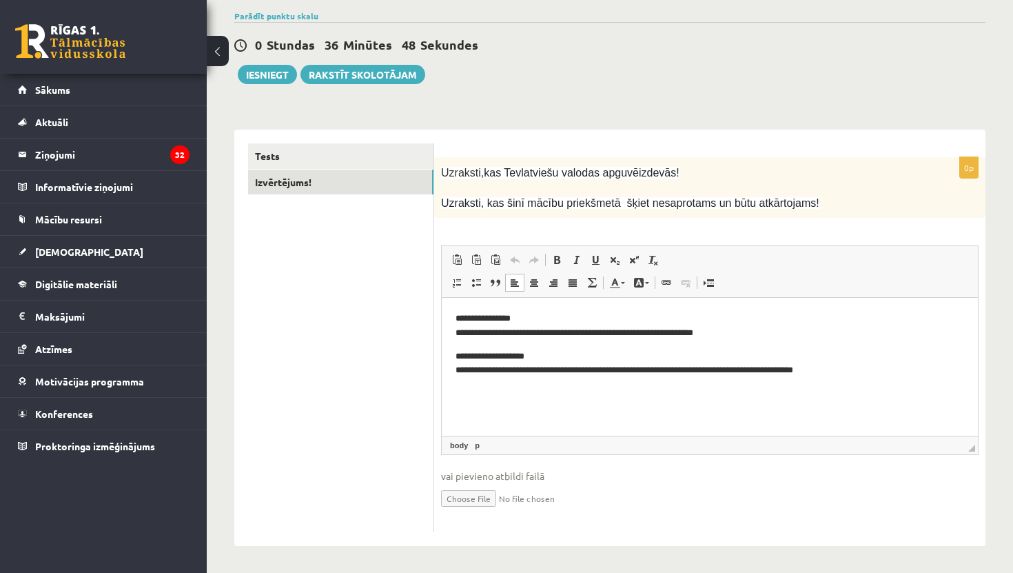
click at [761, 375] on p "**********" at bounding box center [709, 363] width 509 height 29
click at [371, 154] on link "Tests" at bounding box center [340, 155] width 185 height 25
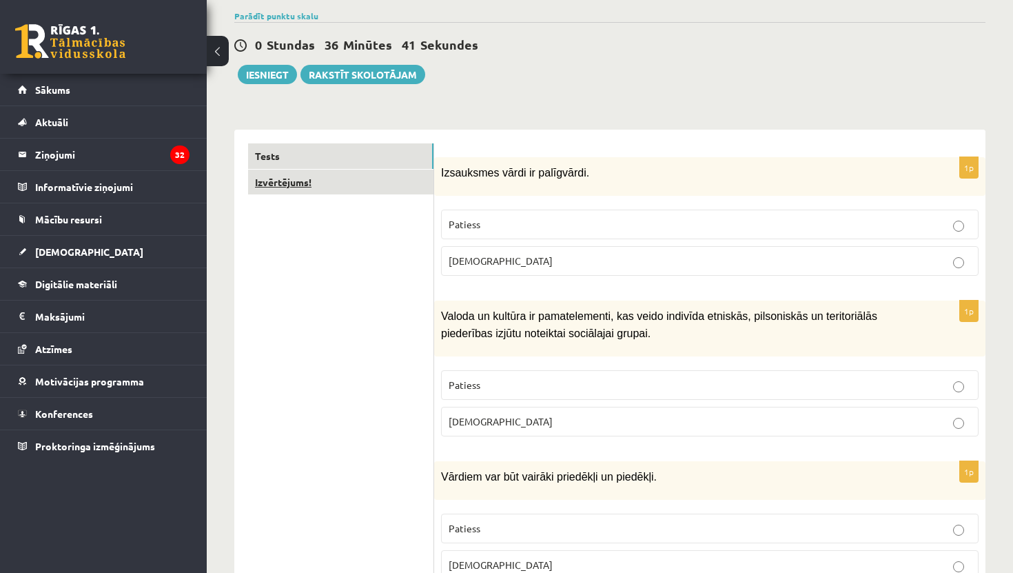
click at [340, 181] on link "Izvērtējums!" at bounding box center [340, 182] width 185 height 25
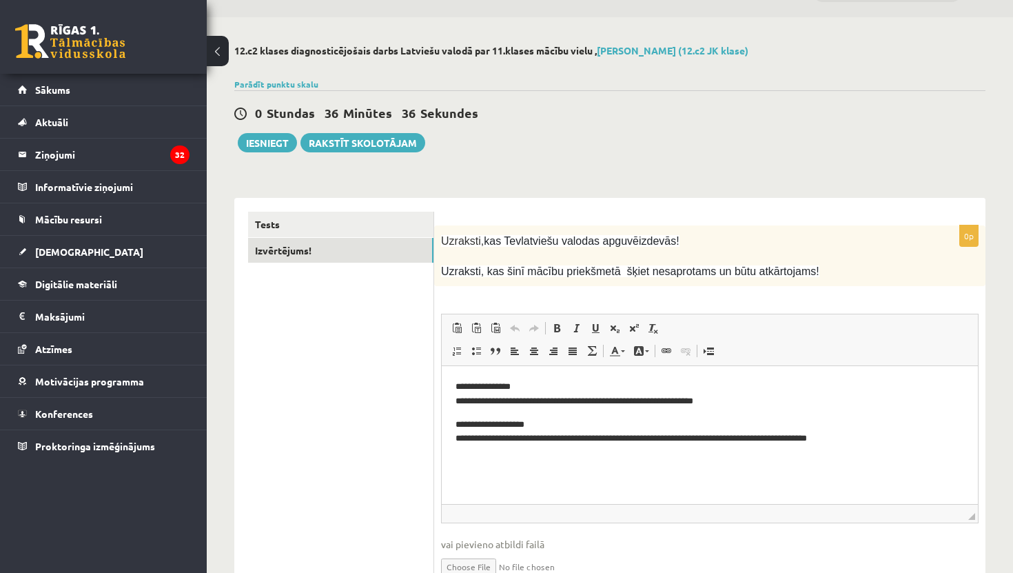
scroll to position [0, 0]
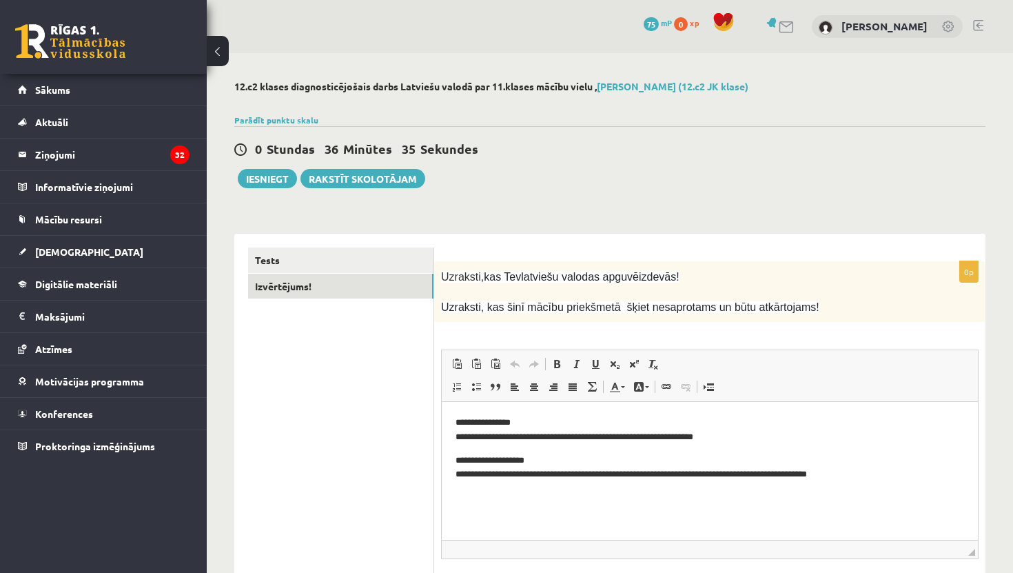
click at [271, 196] on div "12.c2 klases diagnosticējošais darbs Latviešu valodā par 11.klases mācību vielu…" at bounding box center [610, 365] width 806 height 624
click at [274, 183] on button "Iesniegt" at bounding box center [267, 178] width 59 height 19
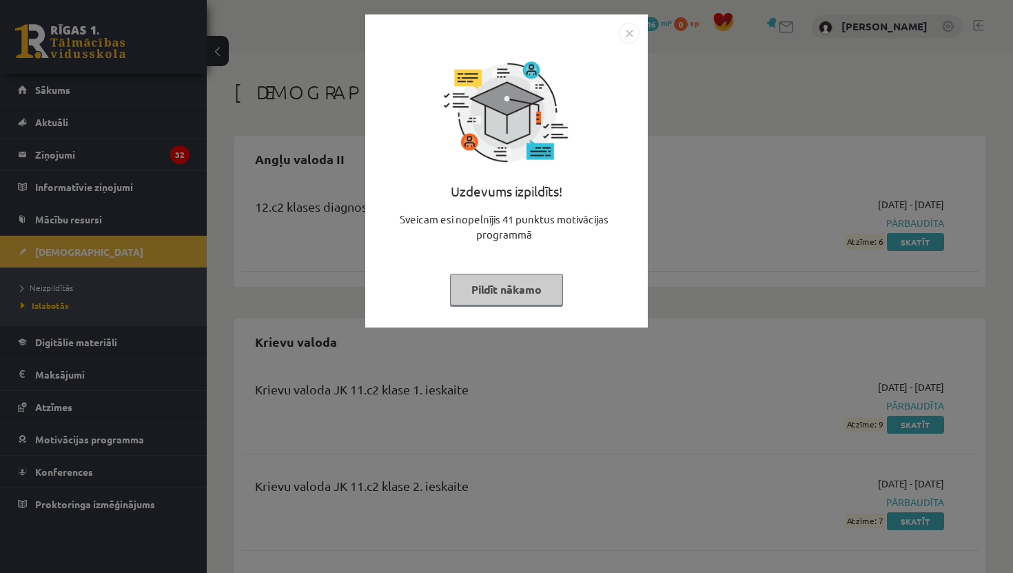
click at [630, 30] on img "Close" at bounding box center [629, 33] width 21 height 21
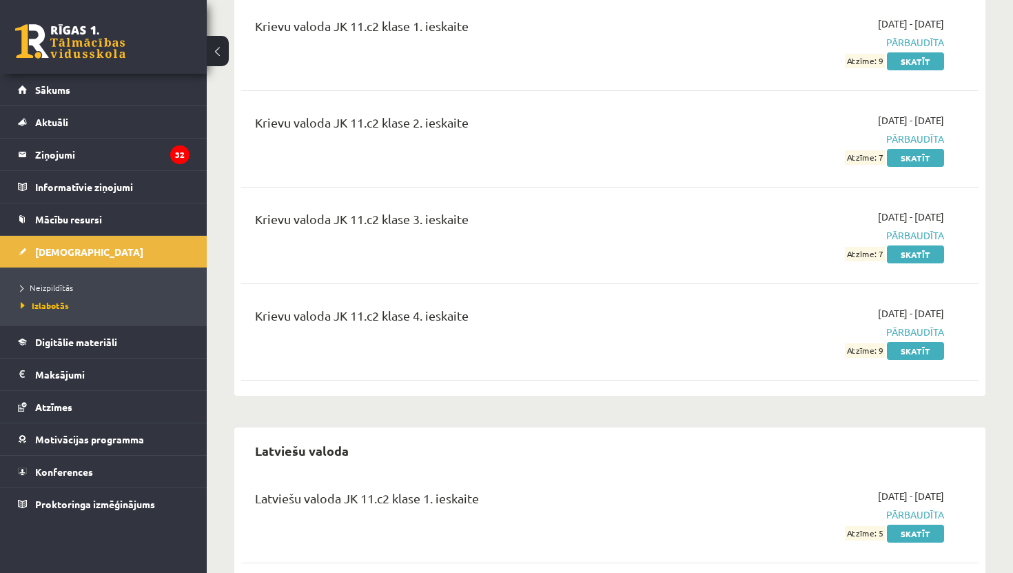
scroll to position [781, 0]
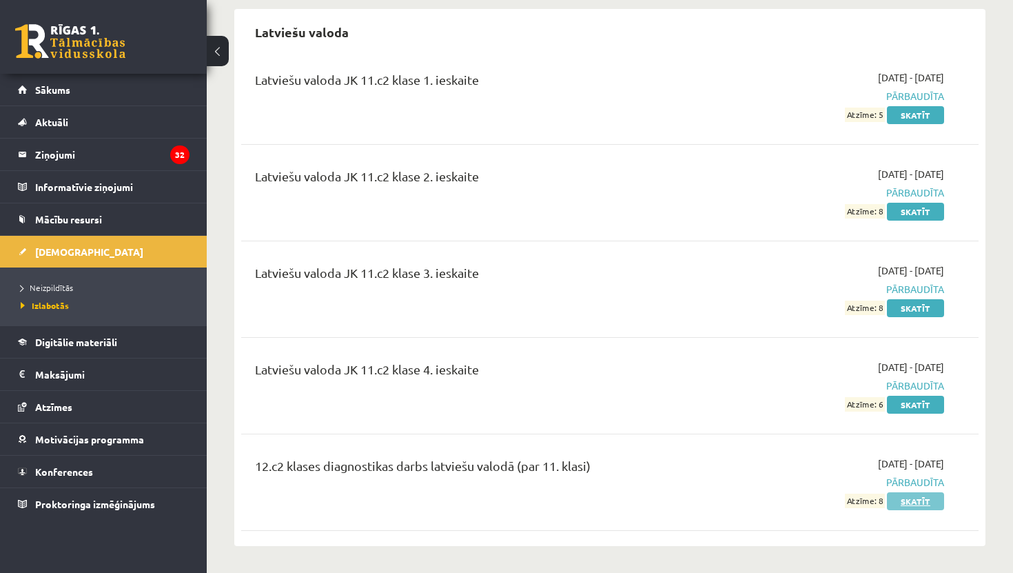
click at [912, 499] on link "Skatīt" at bounding box center [915, 501] width 57 height 18
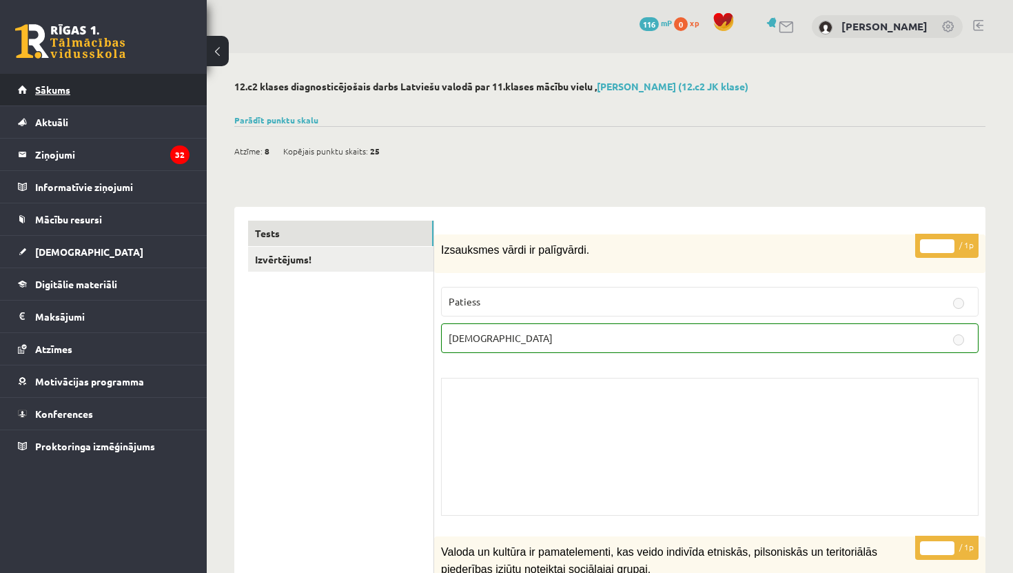
click at [83, 94] on link "Sākums" at bounding box center [104, 90] width 172 height 32
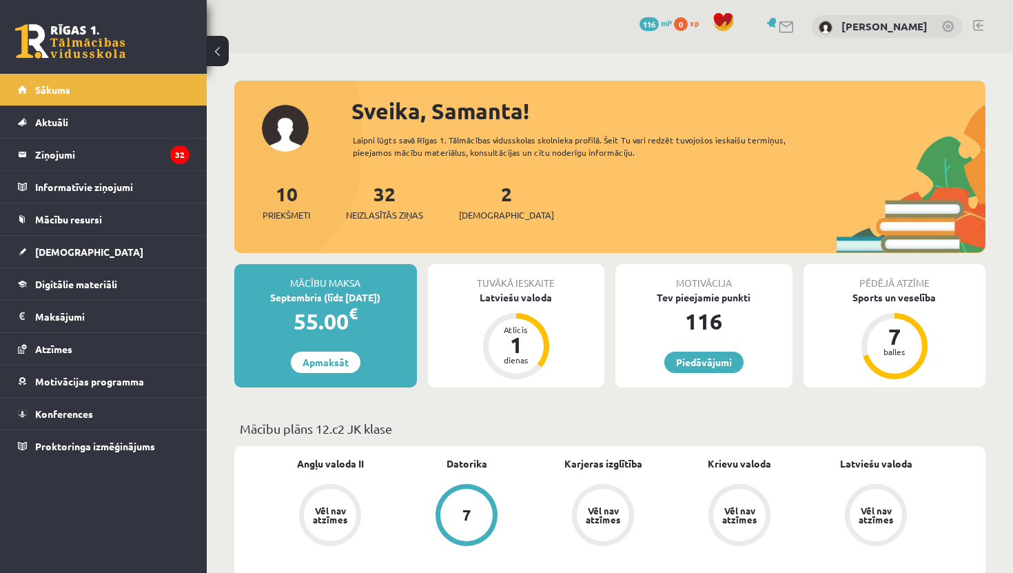
click at [284, 129] on div "Sveika, Samanta! Laipni lūgts savā Rīgas 1. Tālmācības vidusskolas skolnieka pr…" at bounding box center [609, 173] width 751 height 158
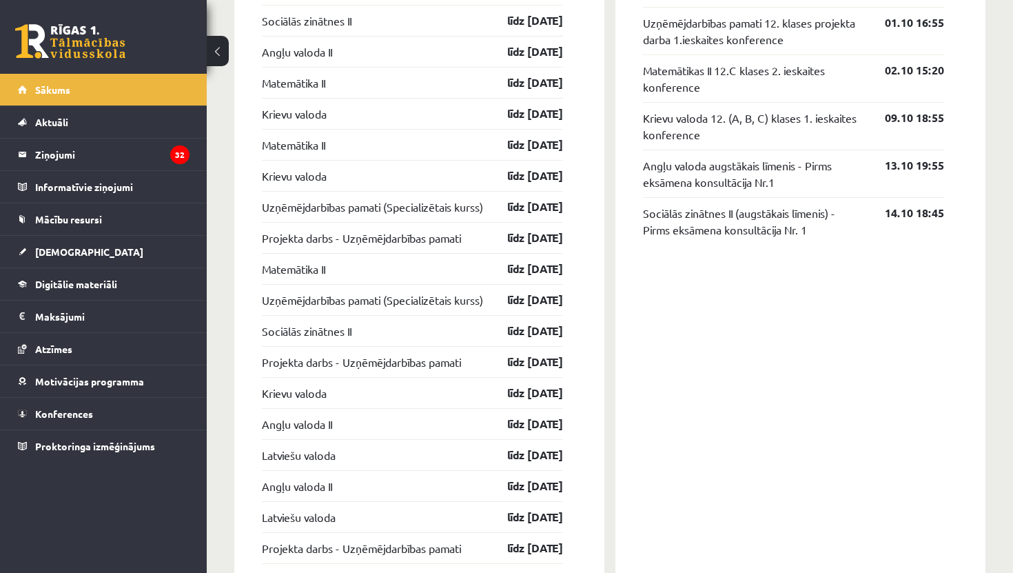
scroll to position [846, 0]
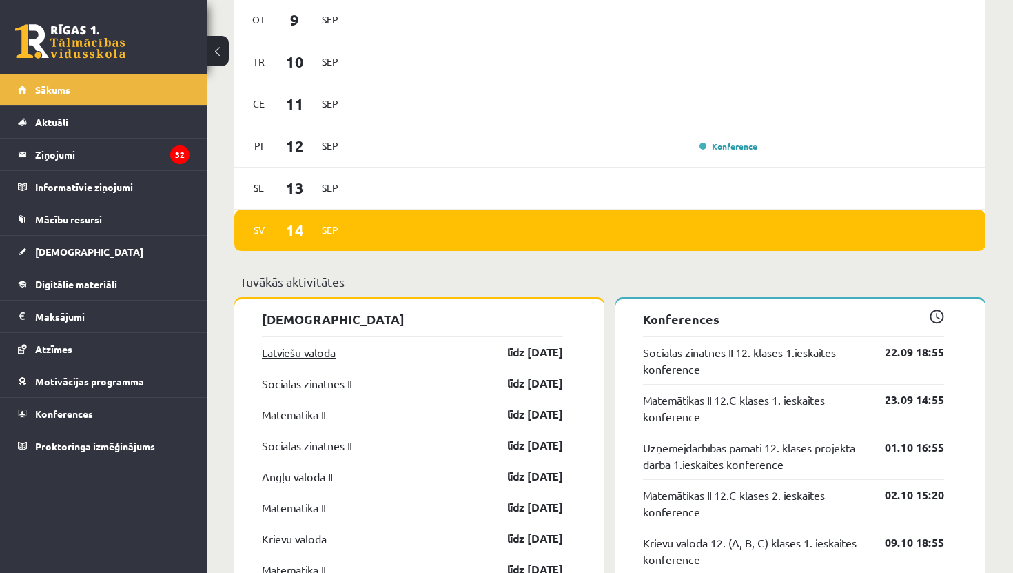
click at [314, 350] on link "Latviešu valoda" at bounding box center [299, 352] width 74 height 17
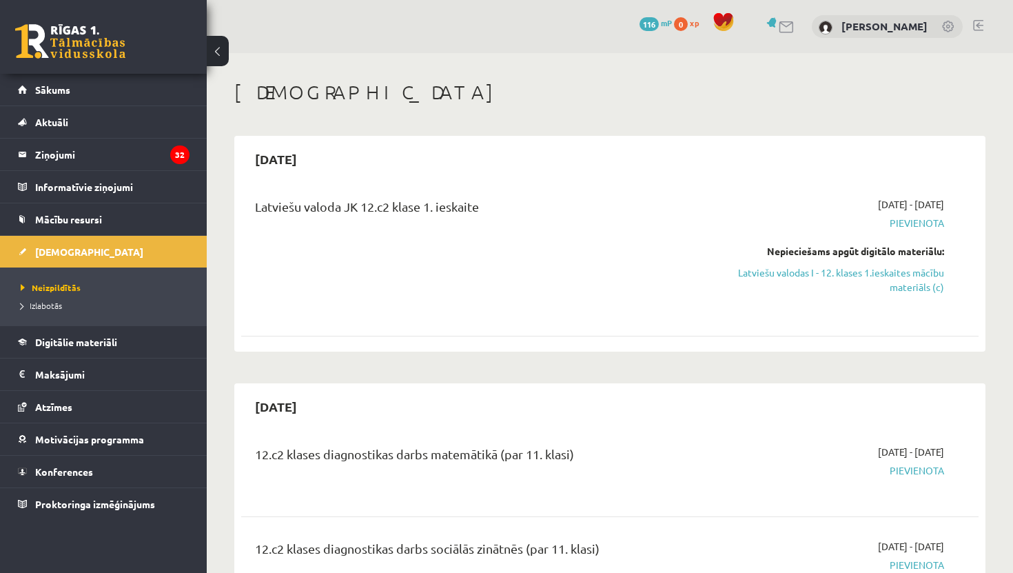
click at [914, 224] on span "Pievienota" at bounding box center [836, 223] width 216 height 14
click at [74, 91] on link "Sākums" at bounding box center [104, 90] width 172 height 32
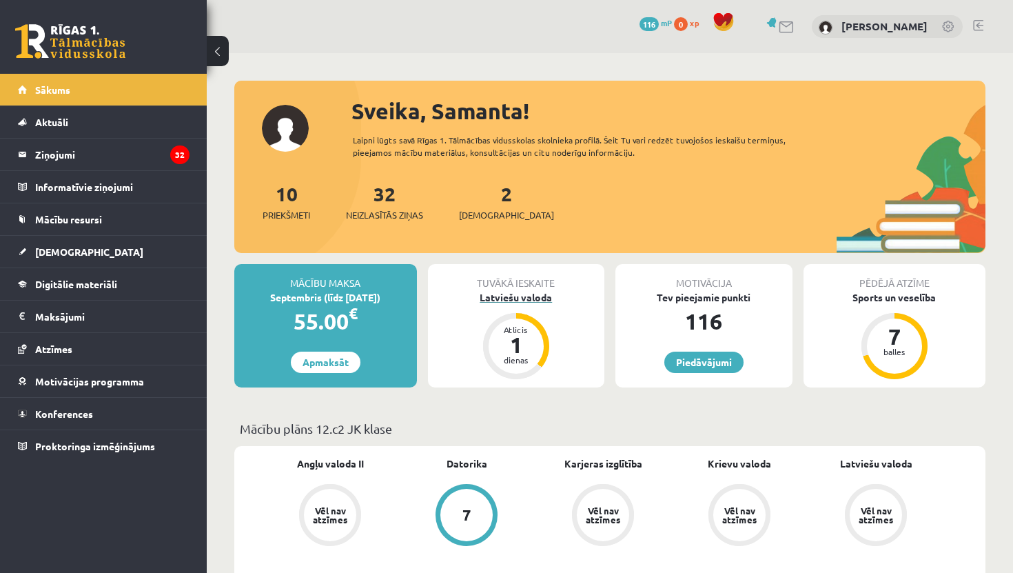
click at [521, 340] on div "1" at bounding box center [515, 344] width 41 height 22
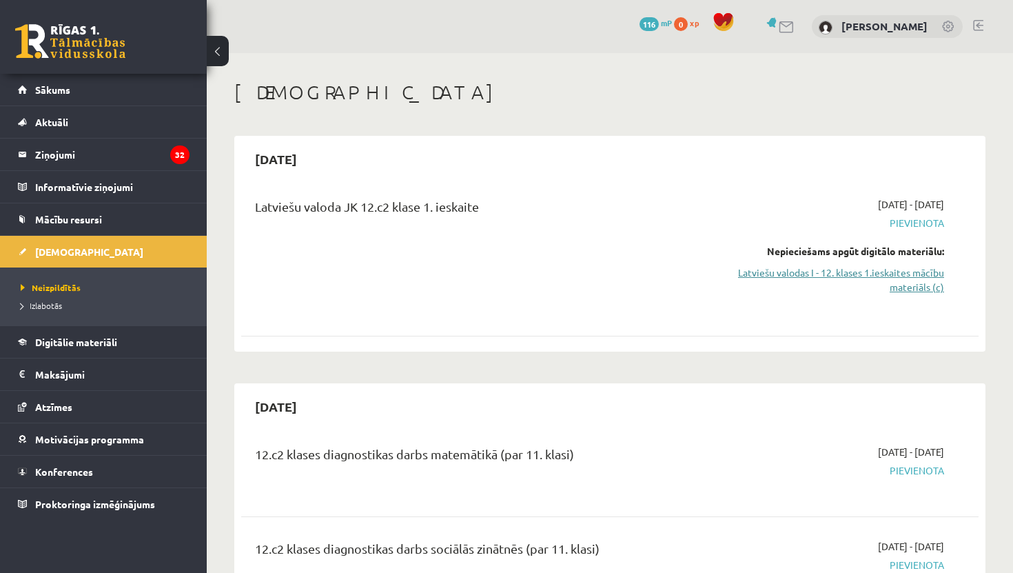
click at [777, 269] on link "Latviešu valodas I - 12. klases 1.ieskaites mācību materiāls (c)" at bounding box center [836, 279] width 216 height 29
click at [891, 280] on link "Latviešu valodas I - 12. klases 1.ieskaites mācību materiāls (c)" at bounding box center [836, 279] width 216 height 29
click at [887, 274] on link "Latviešu valodas I - 12. klases 1.ieskaites mācību materiāls (c)" at bounding box center [836, 279] width 216 height 29
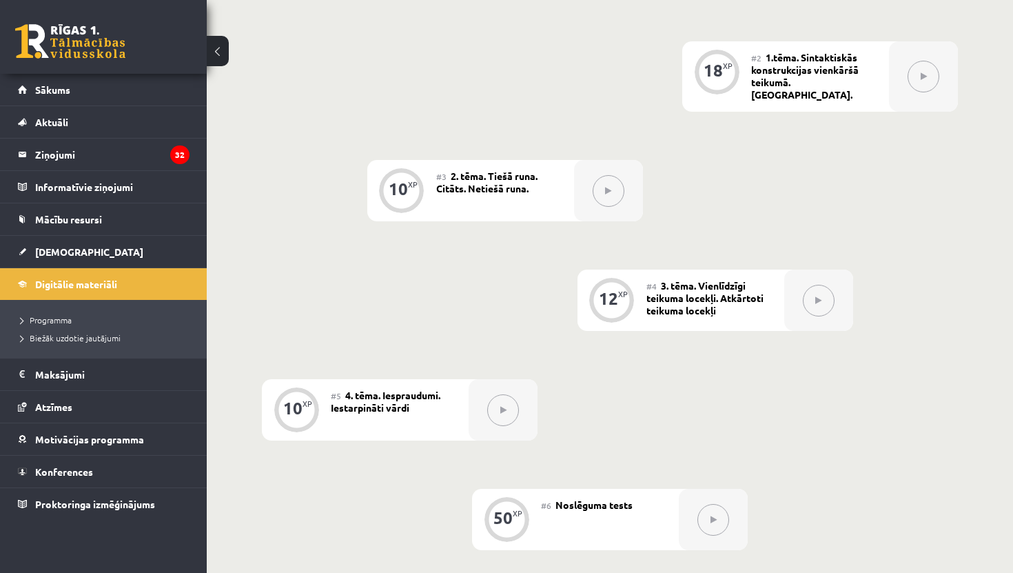
scroll to position [104, 0]
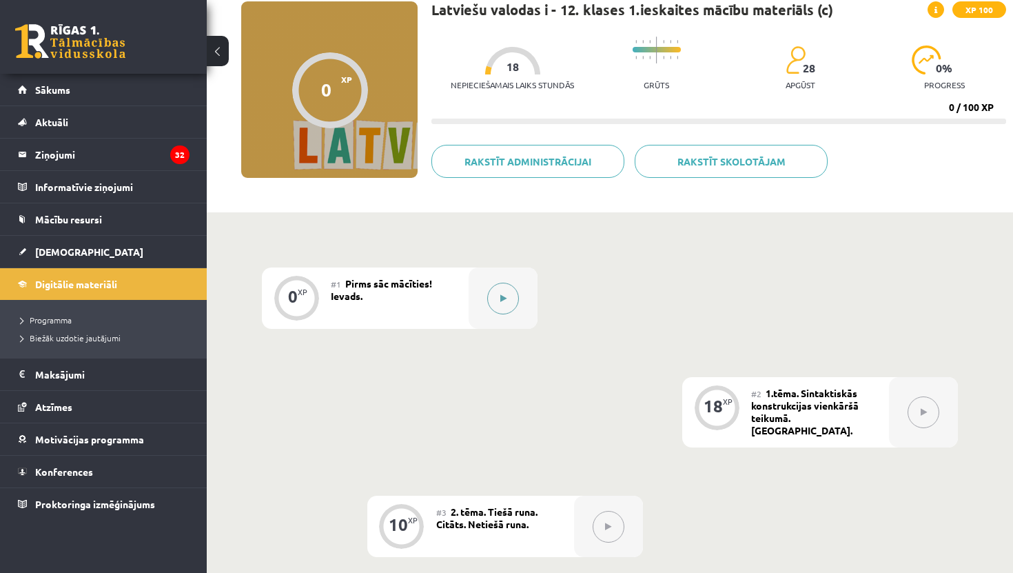
click at [504, 302] on button at bounding box center [503, 299] width 32 height 32
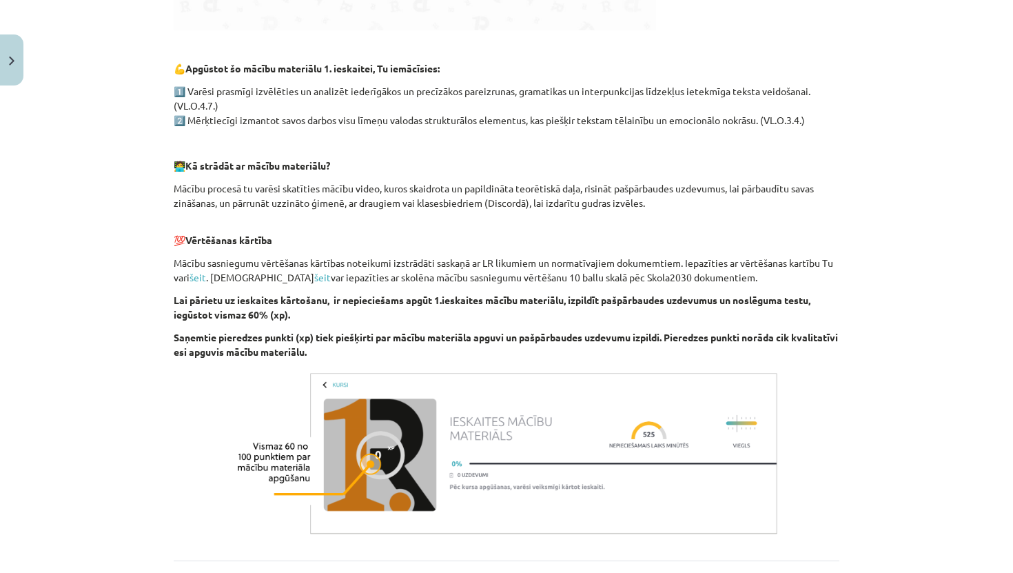
scroll to position [783, 0]
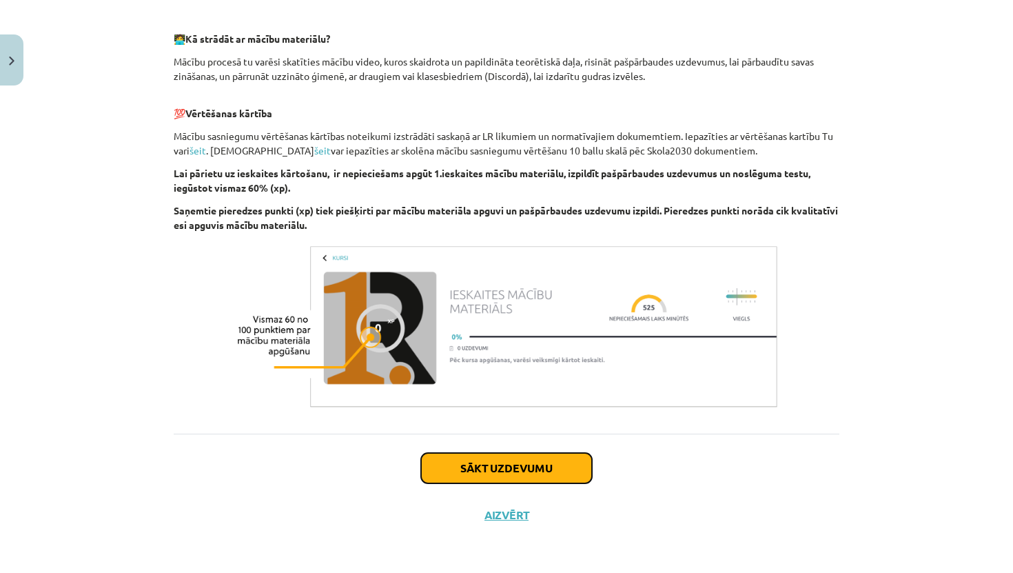
click at [517, 476] on button "Sākt uzdevumu" at bounding box center [506, 468] width 171 height 30
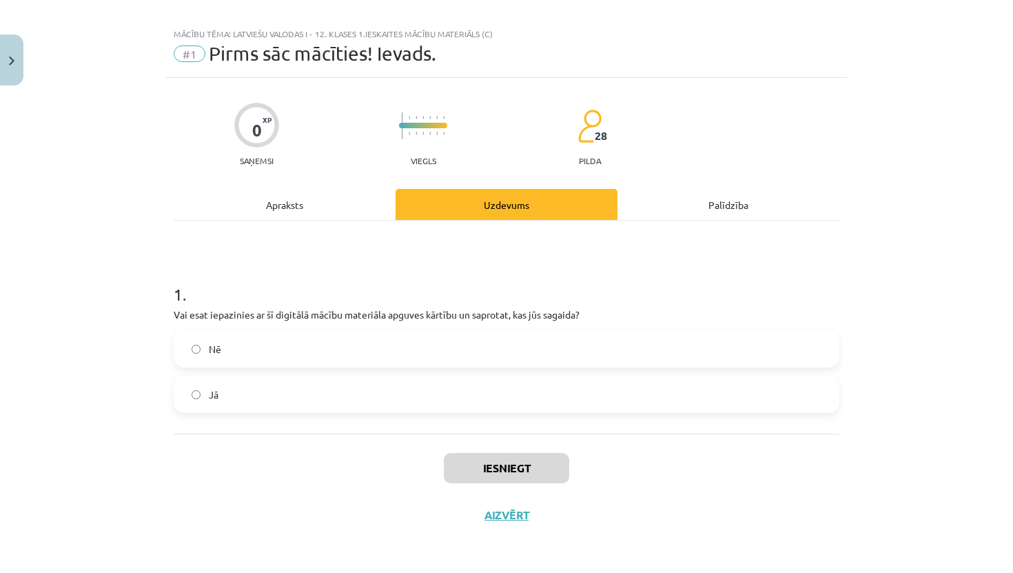
scroll to position [14, 0]
click at [499, 406] on label "Jā" at bounding box center [506, 394] width 663 height 34
click at [505, 467] on button "Iesniegt" at bounding box center [506, 468] width 125 height 30
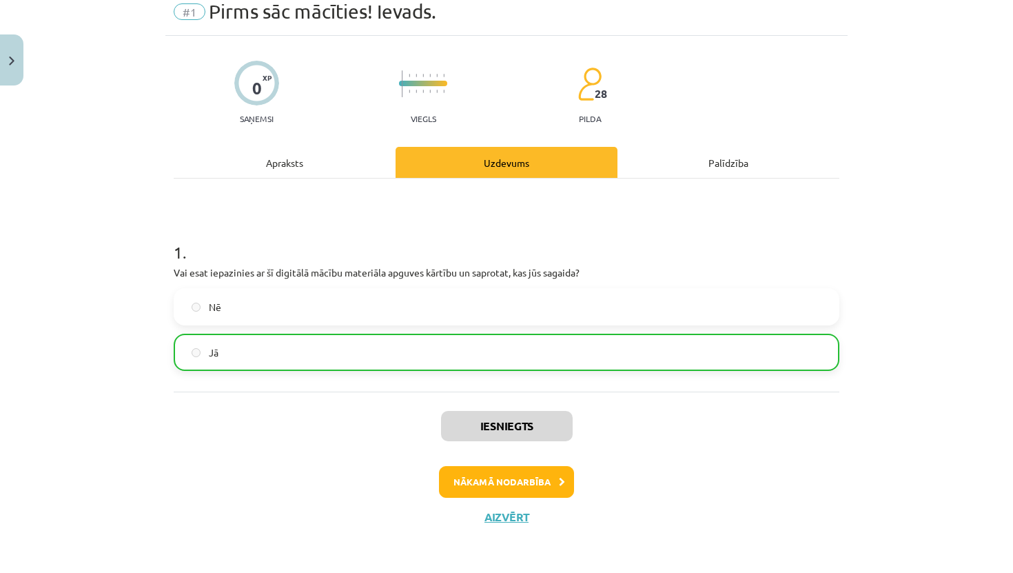
scroll to position [57, 0]
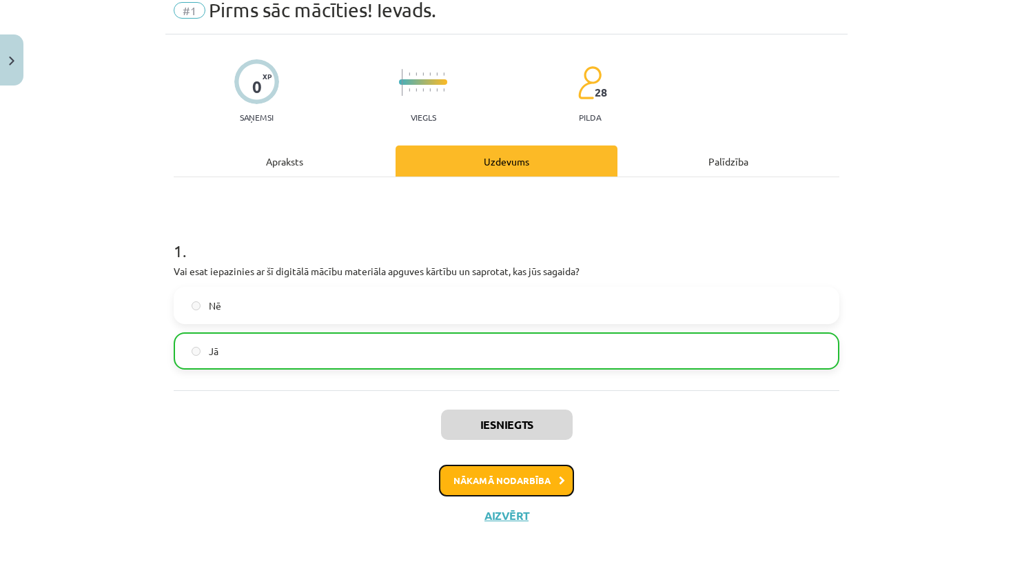
click at [520, 484] on button "Nākamā nodarbība" at bounding box center [506, 480] width 135 height 32
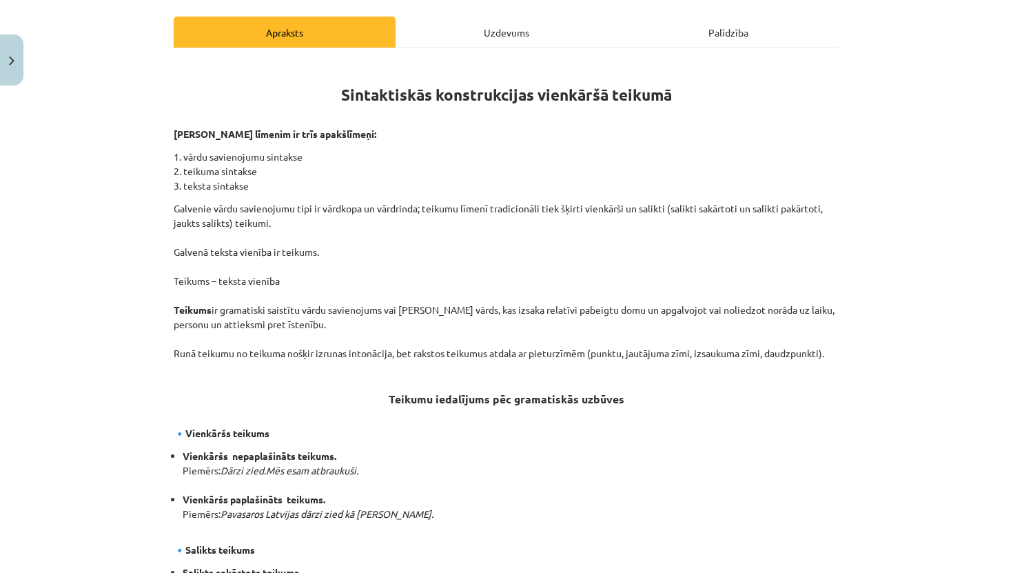
scroll to position [922, 0]
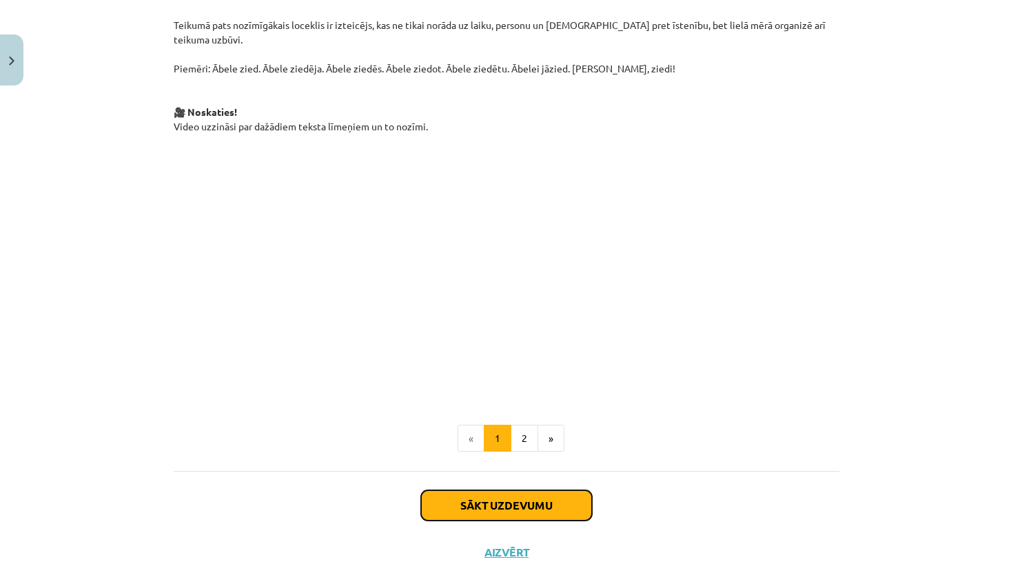
click at [527, 490] on button "Sākt uzdevumu" at bounding box center [506, 505] width 171 height 30
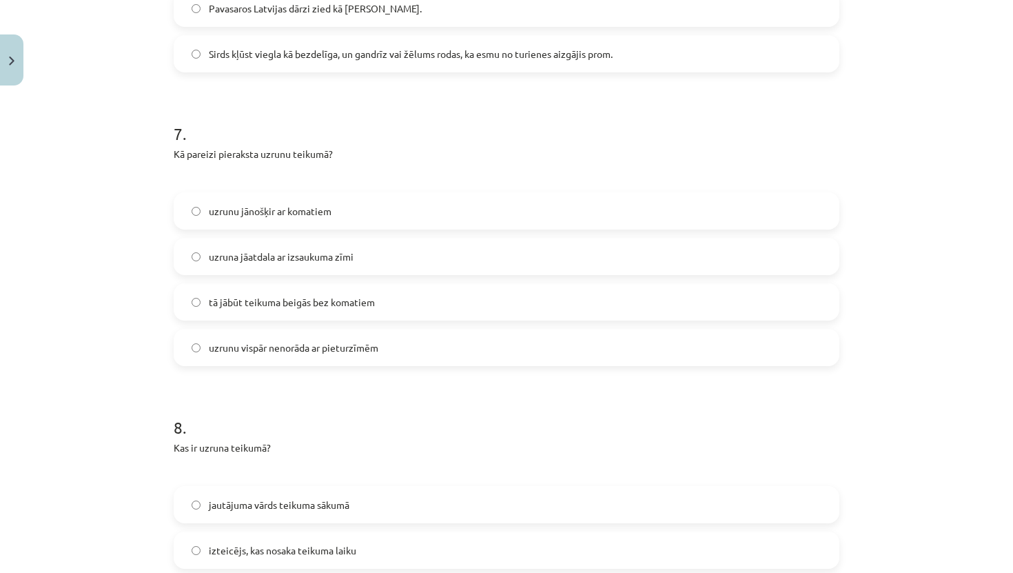
scroll to position [2476, 0]
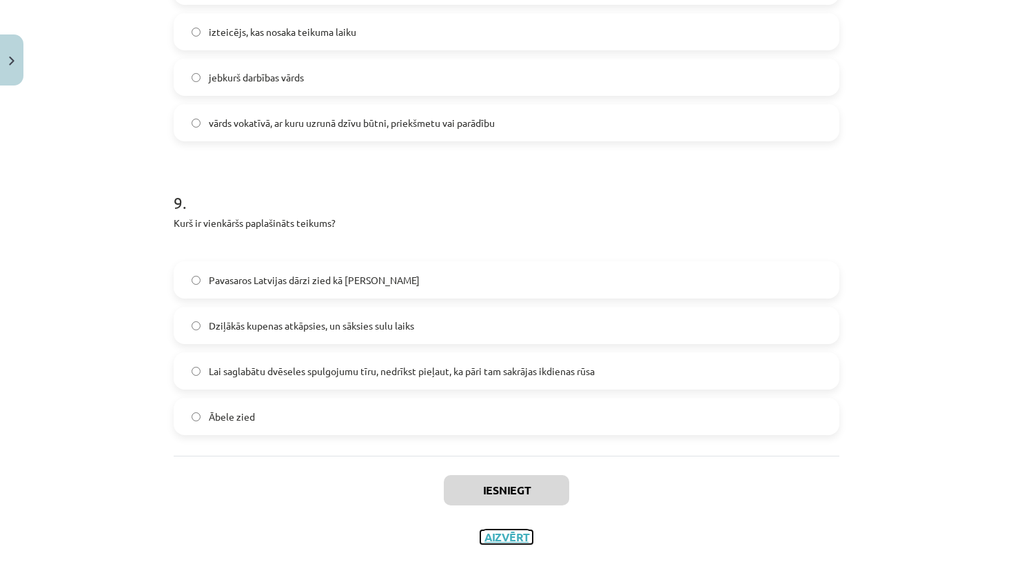
click at [497, 530] on button "Aizvērt" at bounding box center [506, 537] width 52 height 14
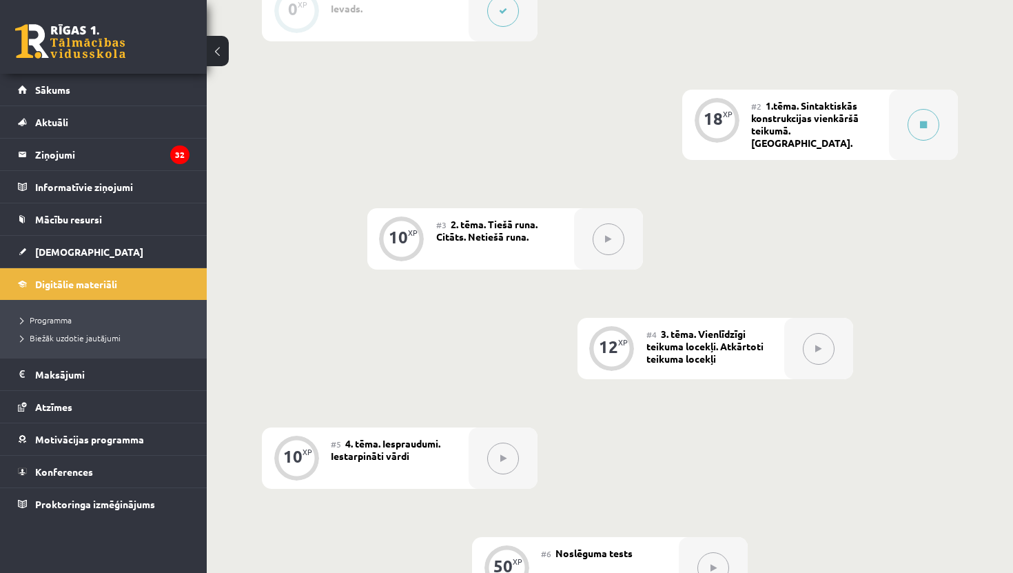
scroll to position [0, 0]
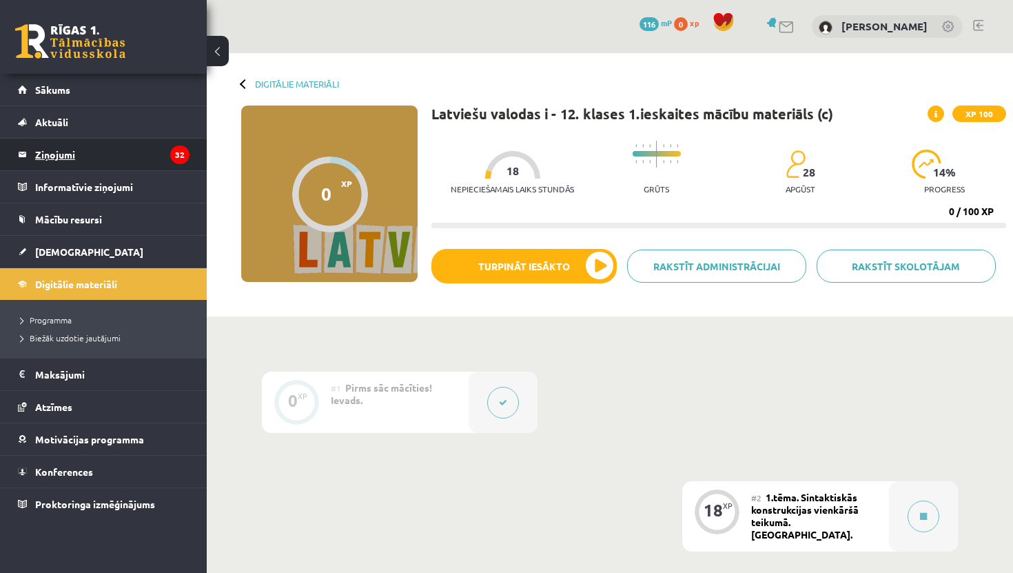
click at [73, 150] on legend "Ziņojumi 32" at bounding box center [112, 154] width 154 height 32
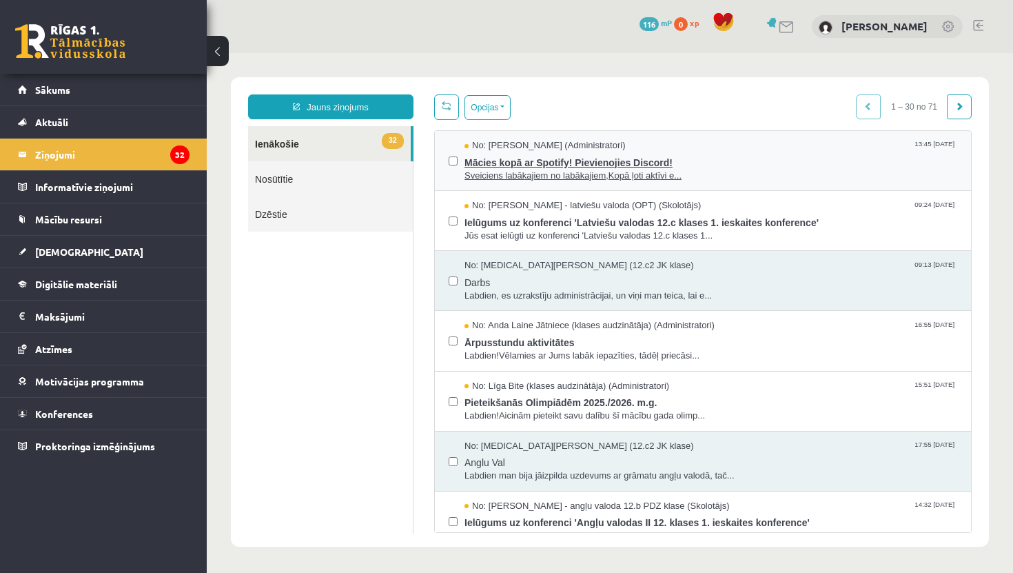
click at [557, 167] on span "Mācies kopā ar Spotify! Pievienojies Discord!" at bounding box center [710, 160] width 493 height 17
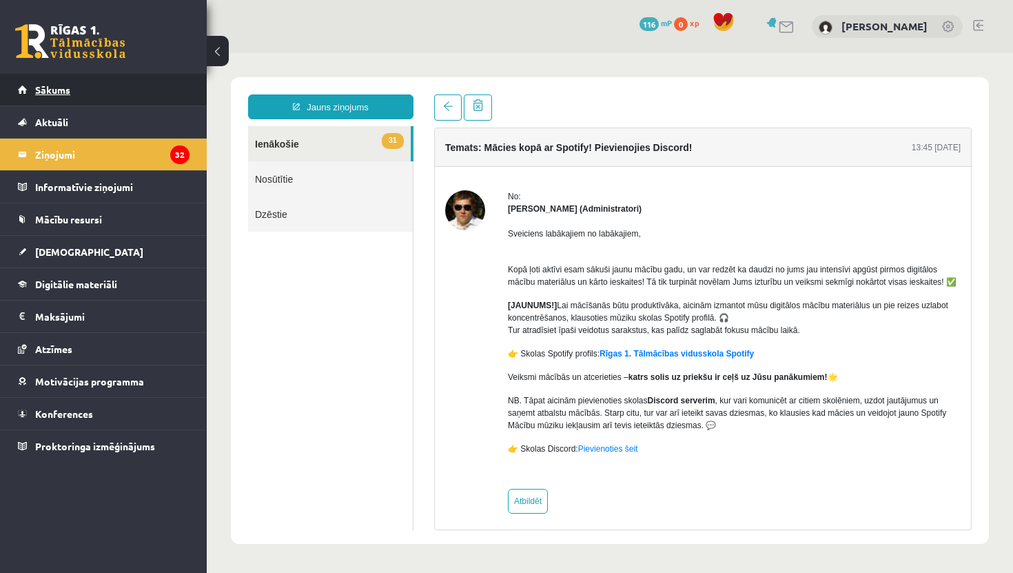
click at [75, 102] on link "Sākums" at bounding box center [104, 90] width 172 height 32
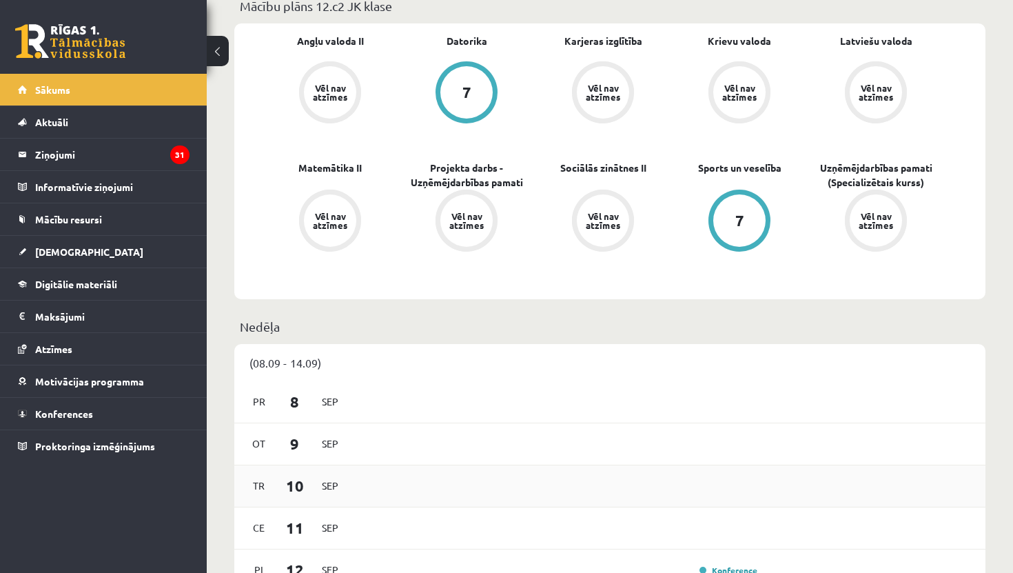
scroll to position [237, 0]
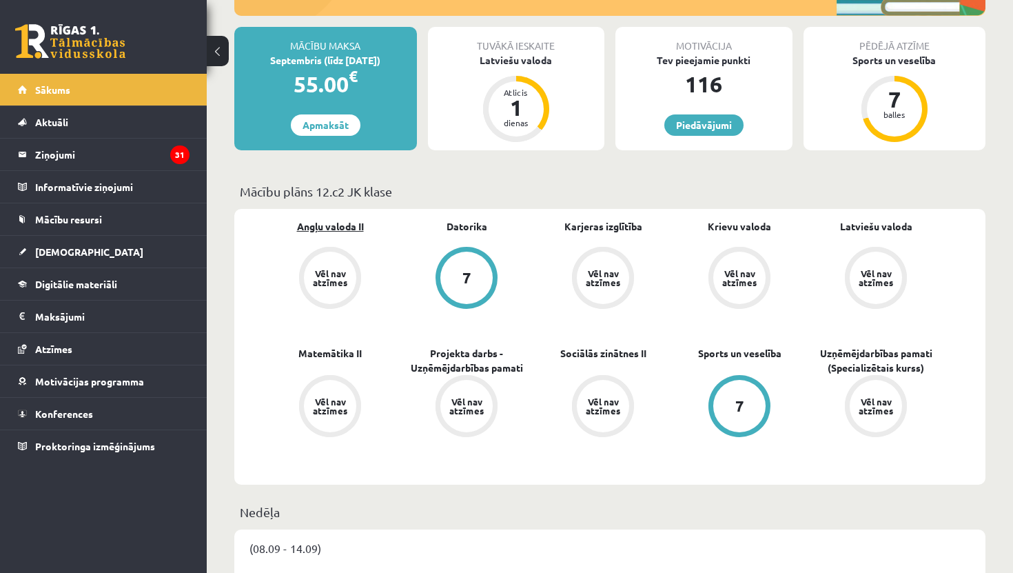
click at [356, 224] on link "Angļu valoda II" at bounding box center [330, 226] width 67 height 14
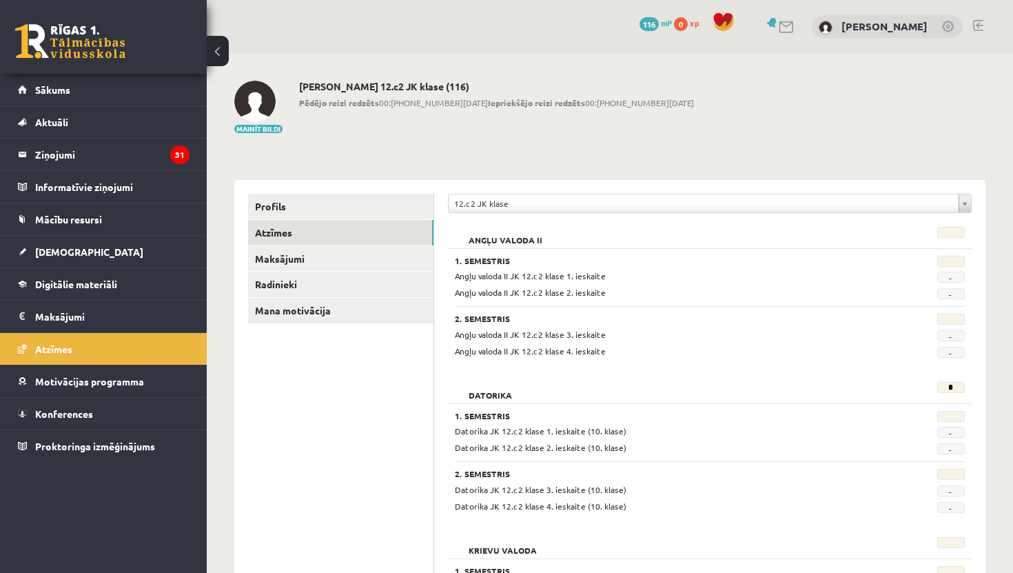
click at [96, 251] on link "[DEMOGRAPHIC_DATA]" at bounding box center [104, 252] width 172 height 32
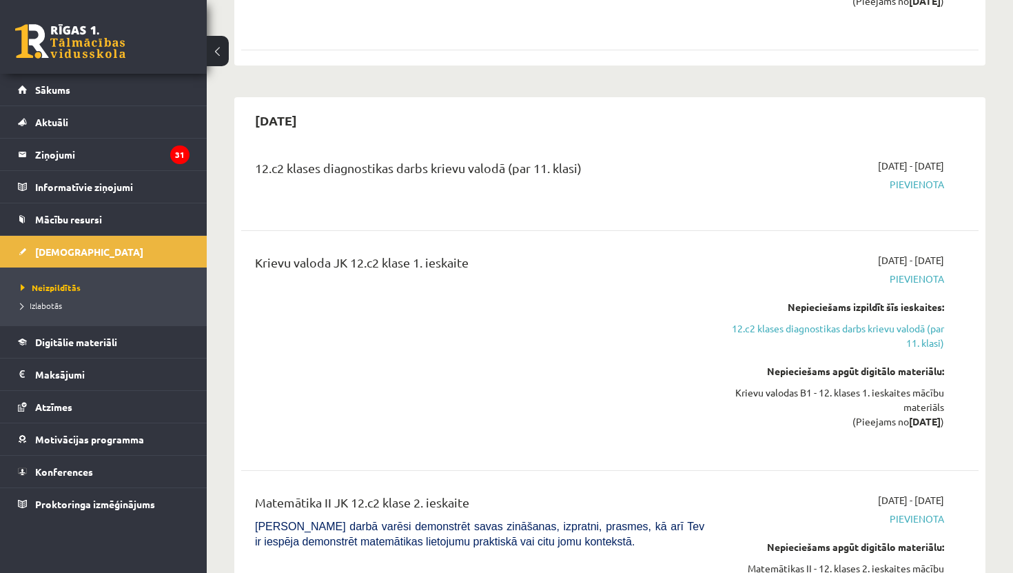
scroll to position [1807, 0]
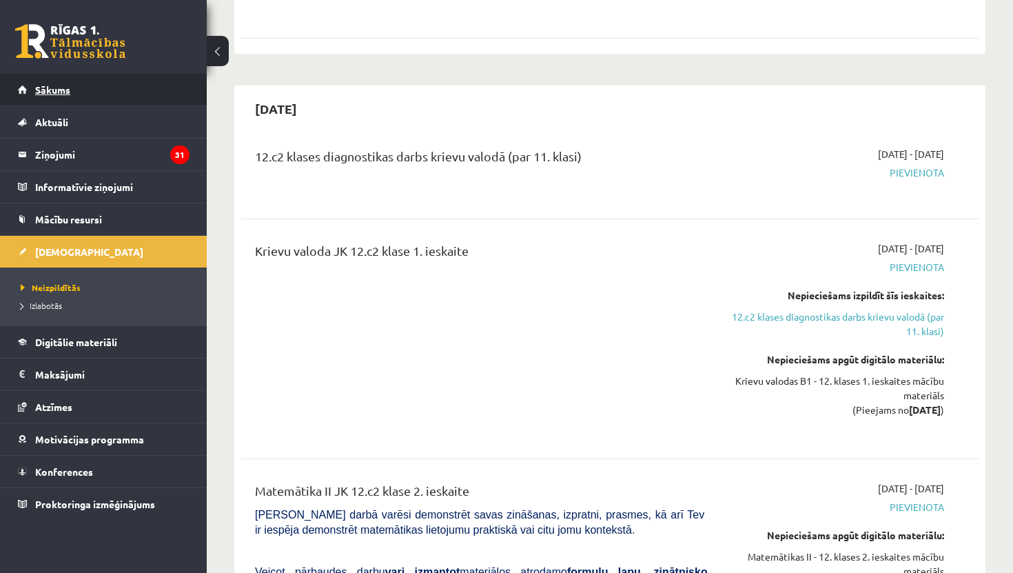
click at [110, 93] on link "Sākums" at bounding box center [104, 90] width 172 height 32
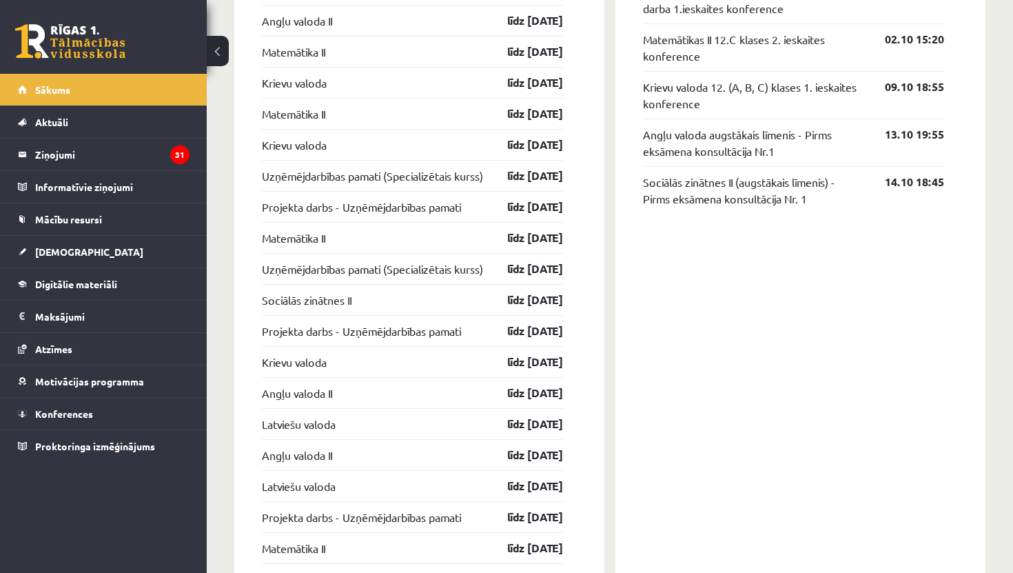
scroll to position [1306, 0]
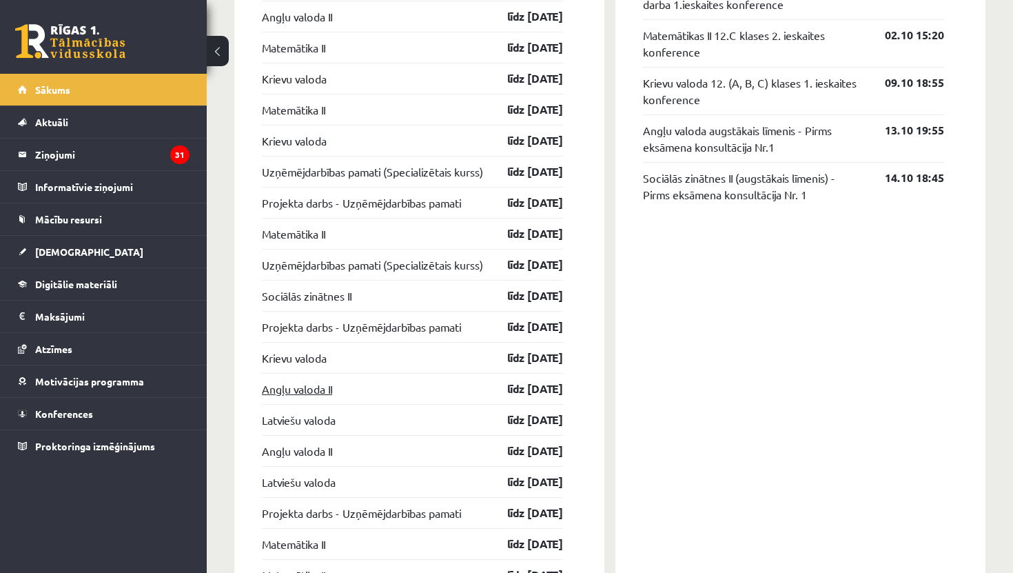
click at [325, 397] on link "Angļu valoda II" at bounding box center [297, 388] width 70 height 17
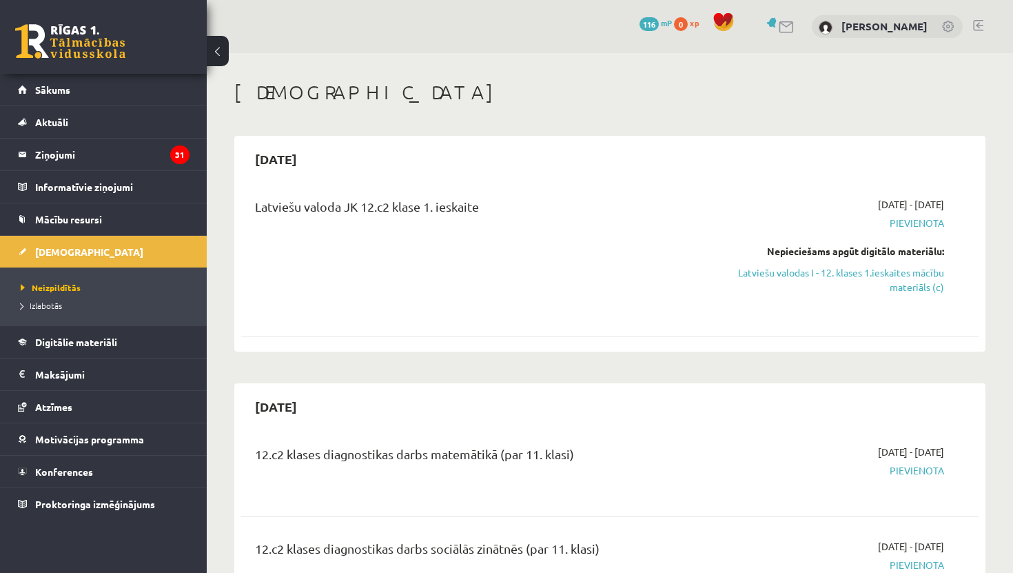
click at [671, 21] on span "mP" at bounding box center [666, 22] width 11 height 11
